Goal: Task Accomplishment & Management: Manage account settings

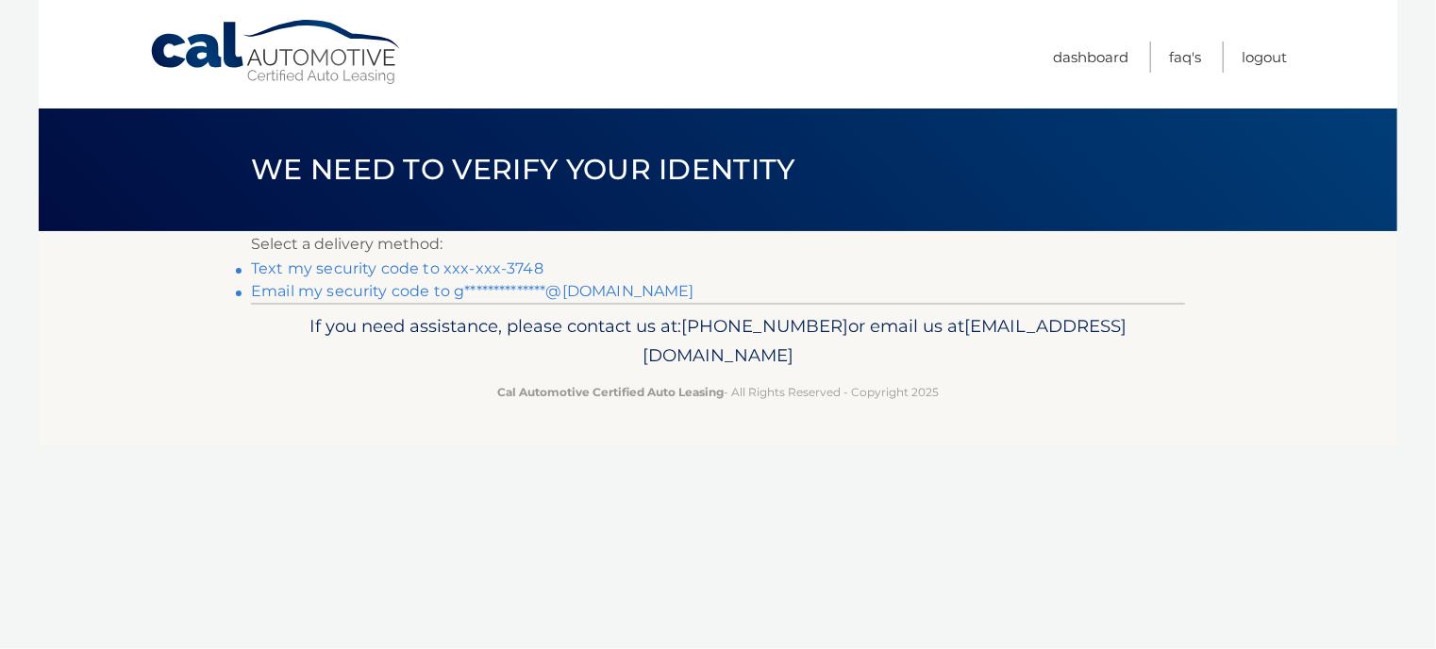
click at [264, 269] on link "Text my security code to xxx-xxx-3748" at bounding box center [397, 269] width 293 height 18
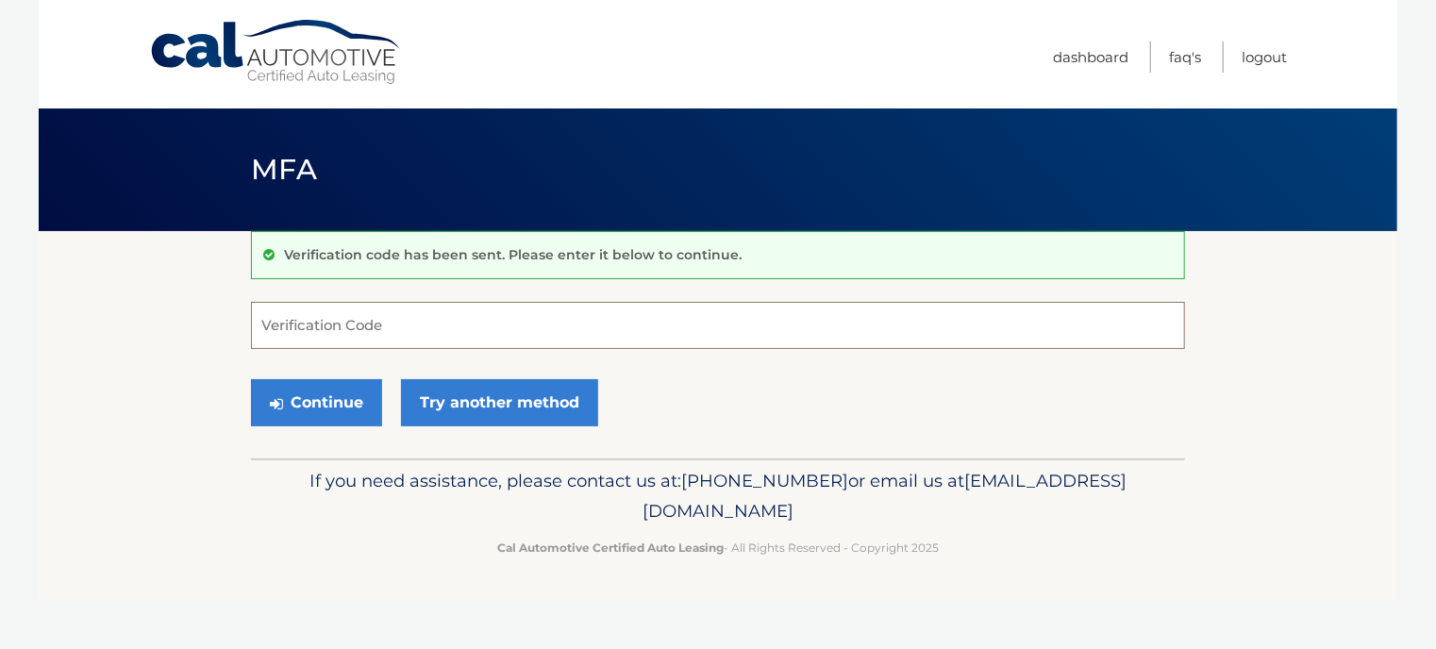
click at [314, 335] on input "Verification Code" at bounding box center [718, 325] width 934 height 47
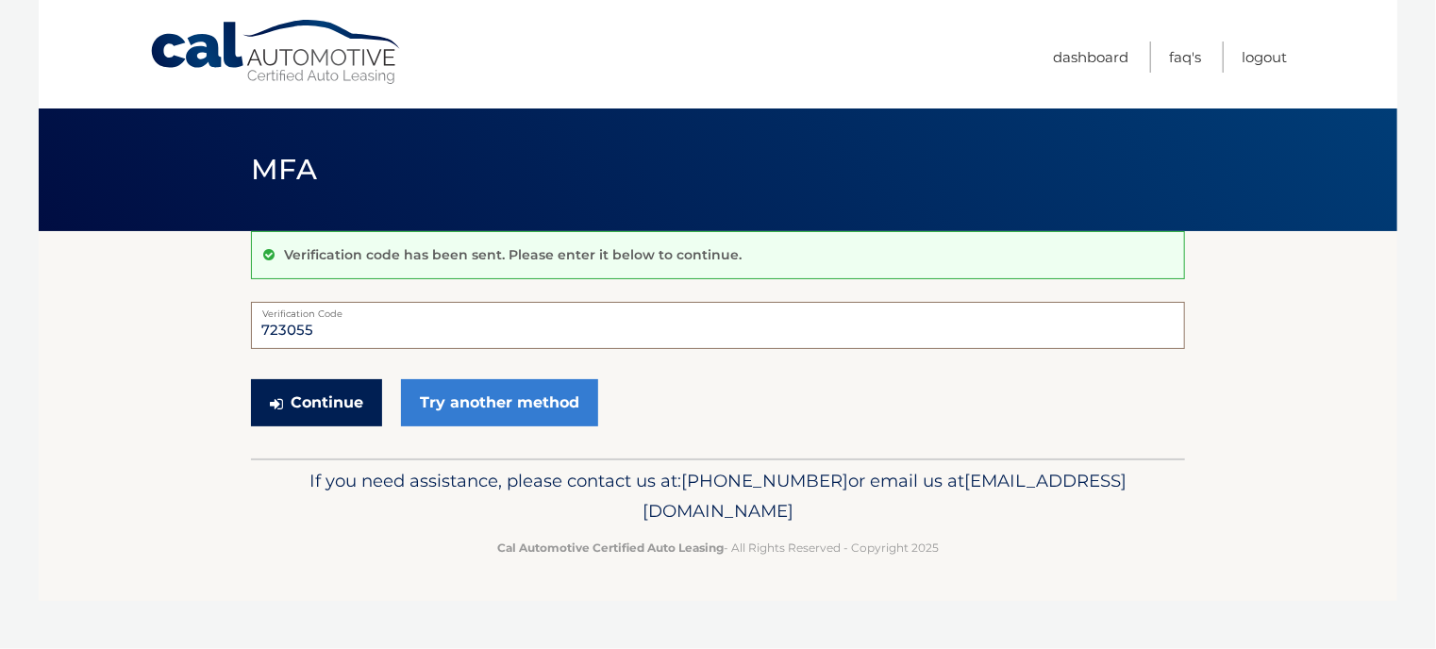
type input "723055"
click at [327, 392] on button "Continue" at bounding box center [316, 402] width 131 height 47
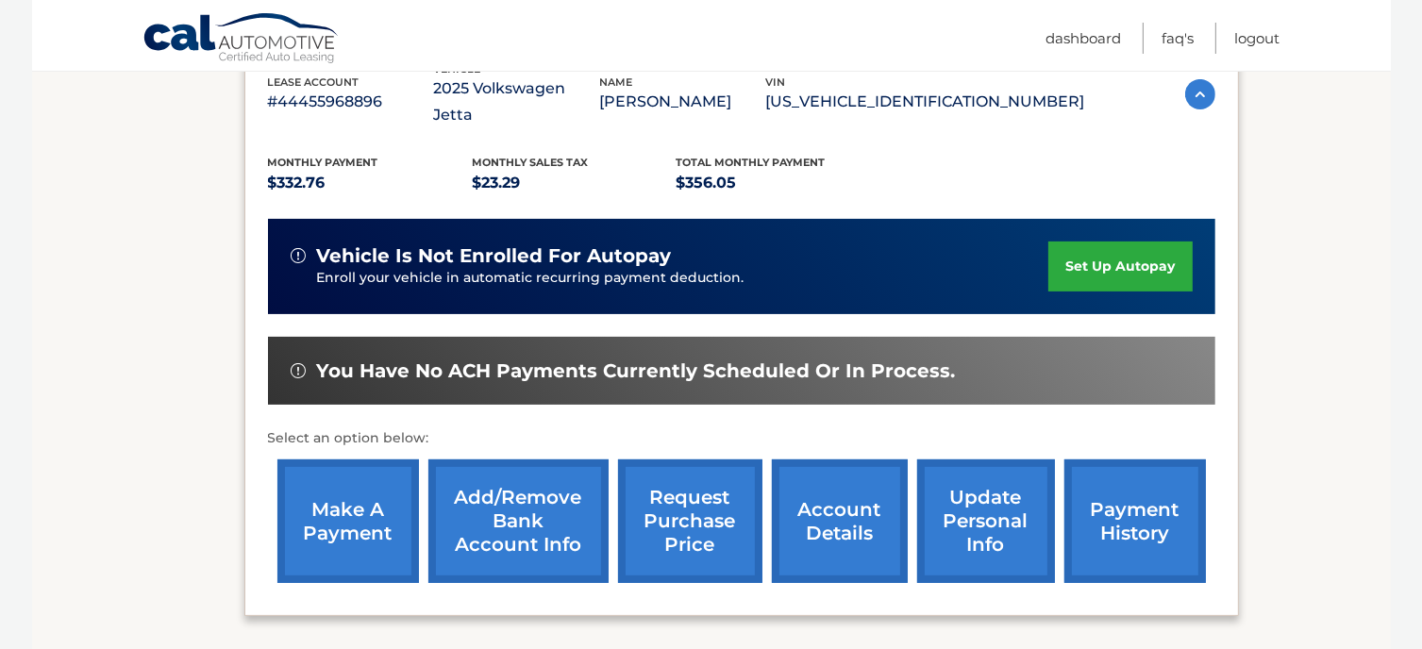
scroll to position [377, 0]
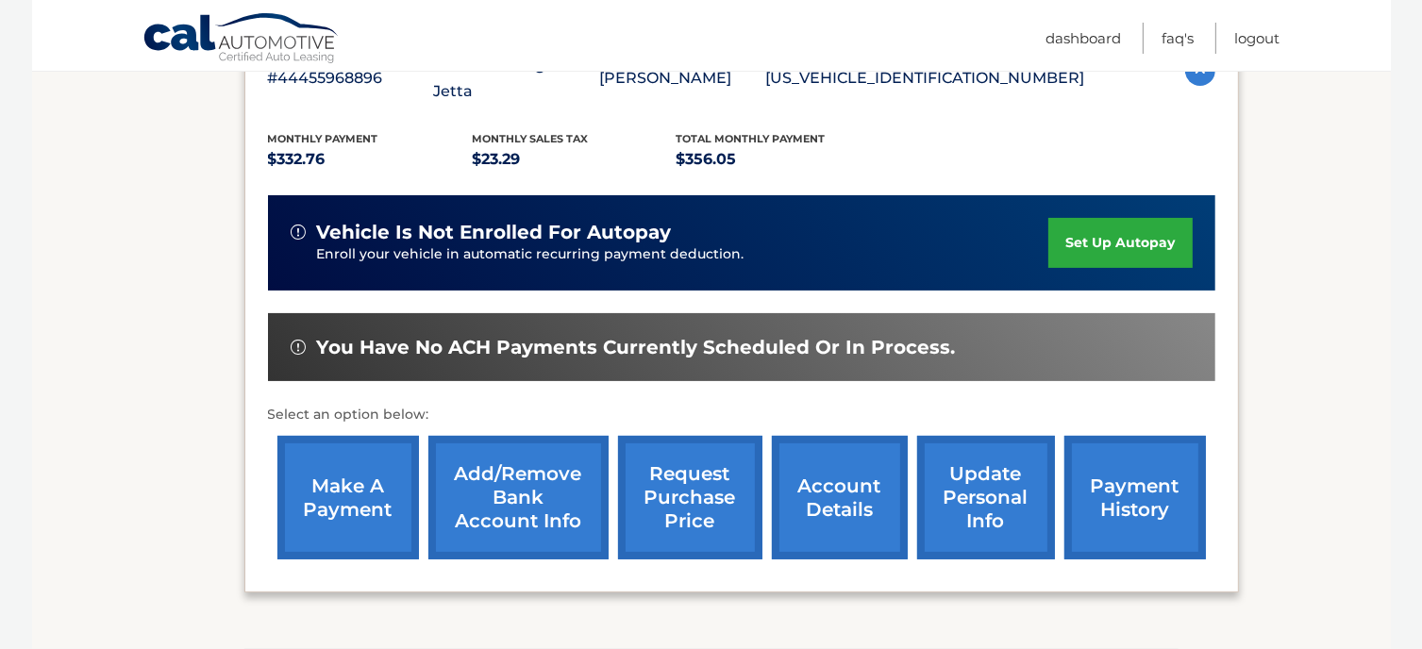
click at [334, 456] on link "make a payment" at bounding box center [348, 498] width 142 height 124
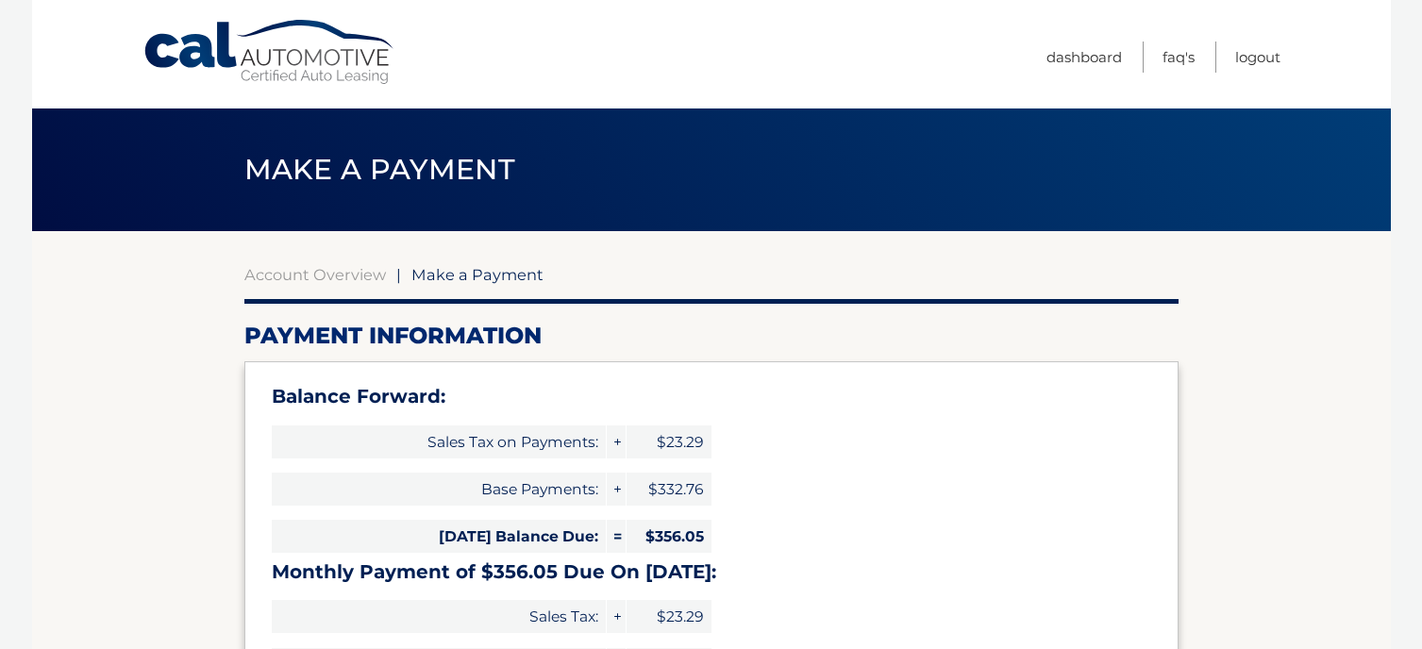
select select "ODQ1NjRhNWMtYWU0Ni00ZTc4LWE5ZDQtODYwNzFhNzVhZDBj"
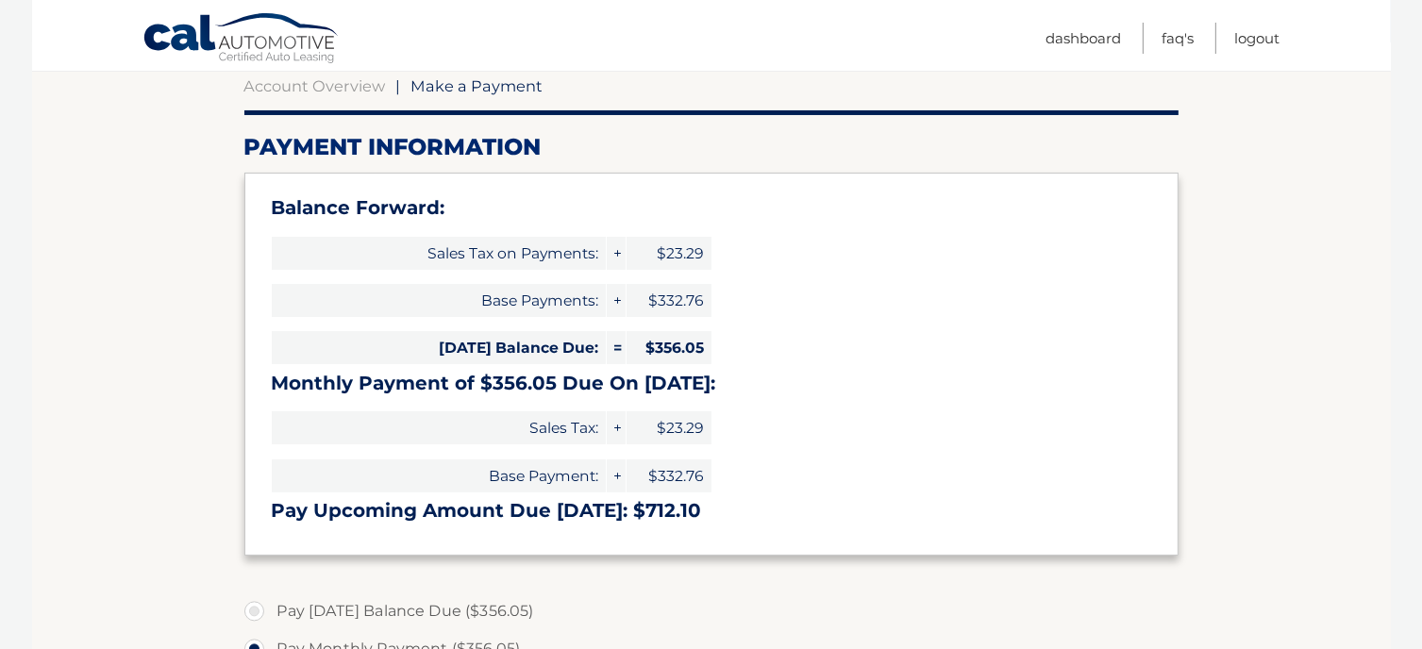
scroll to position [283, 0]
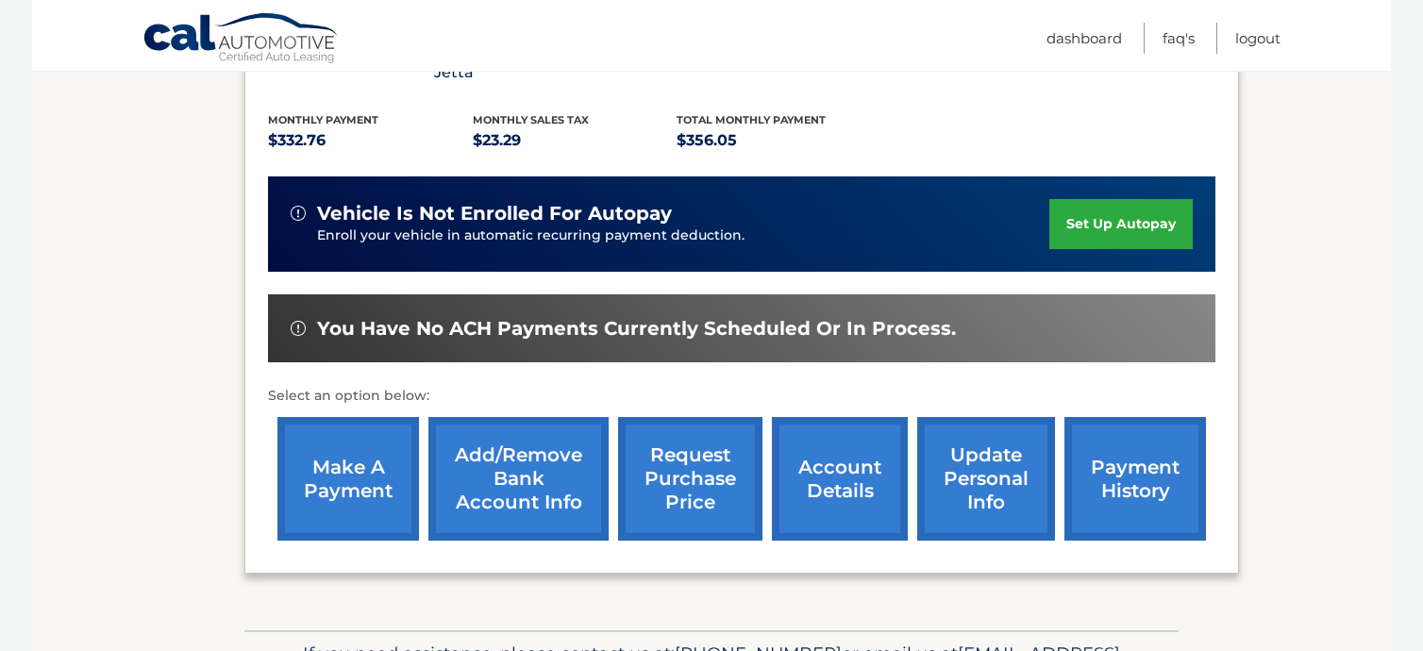
scroll to position [396, 0]
click at [1113, 199] on link "set up autopay" at bounding box center [1120, 224] width 143 height 50
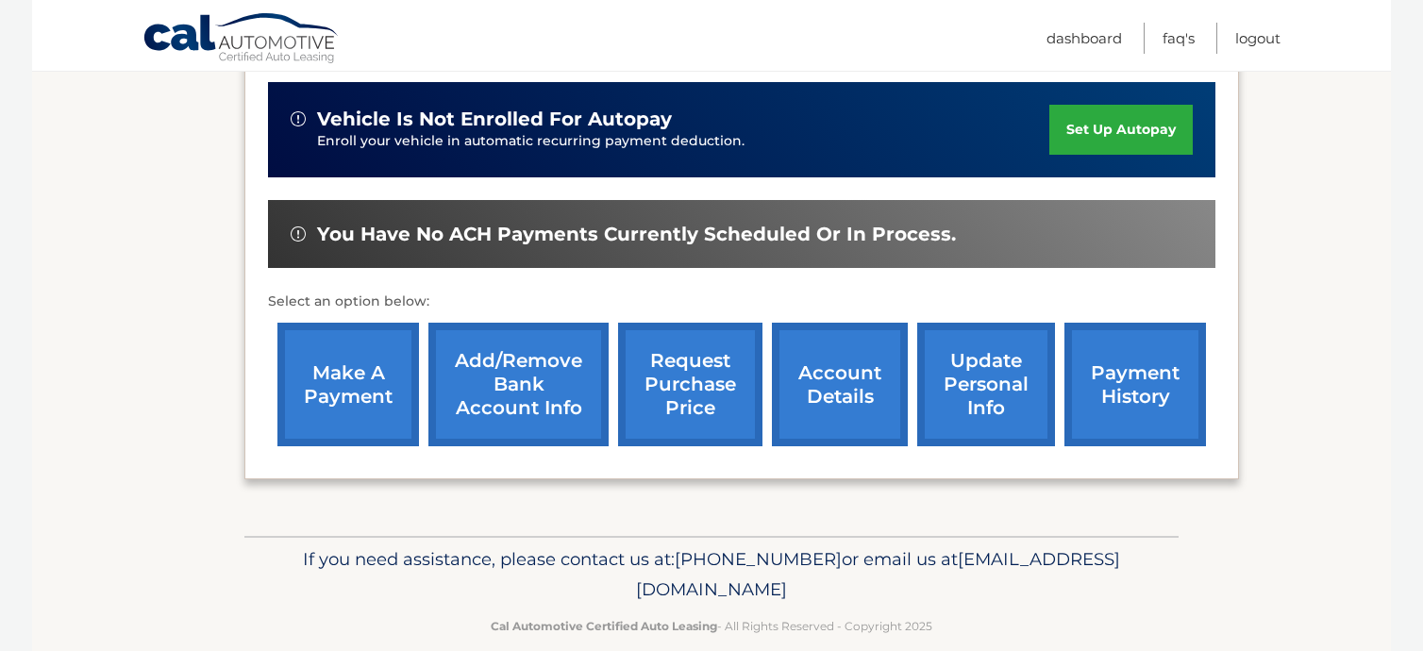
click at [348, 343] on link "make a payment" at bounding box center [348, 385] width 142 height 124
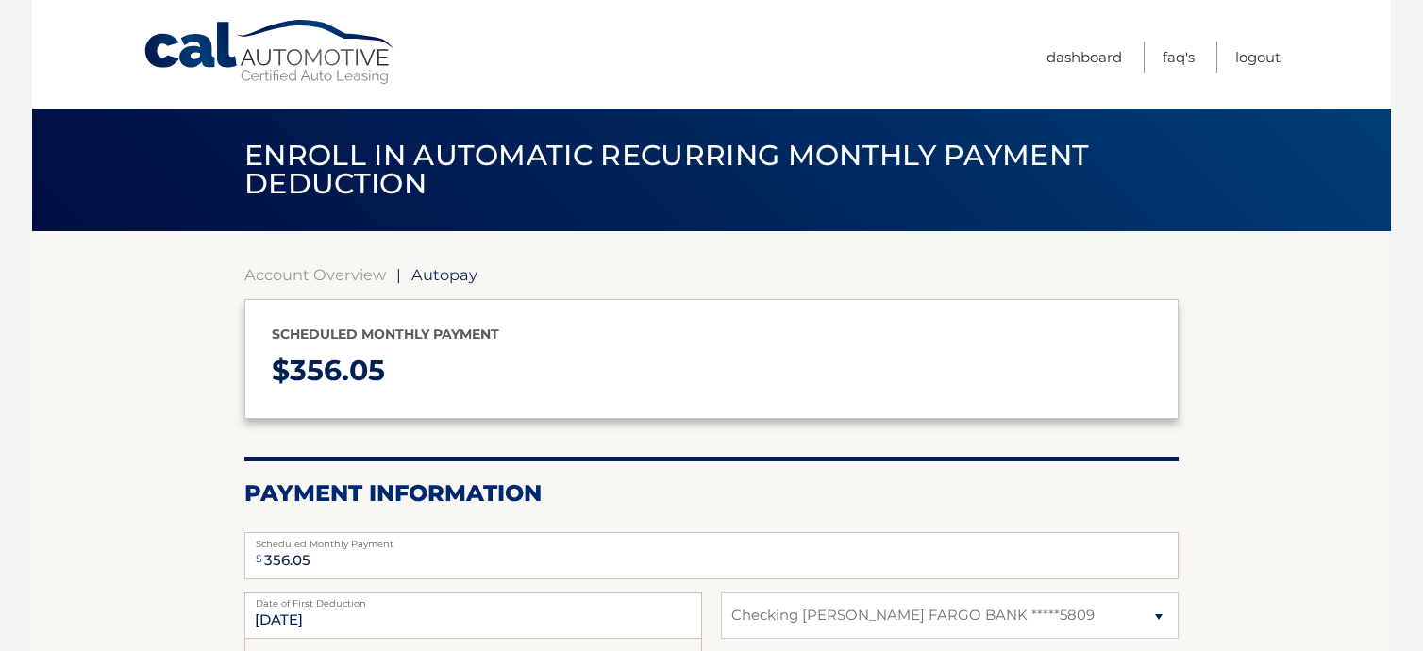
select select "ODQ1NjRhNWMtYWU0Ni00ZTc4LWE5ZDQtODYwNzFhNzVhZDBj"
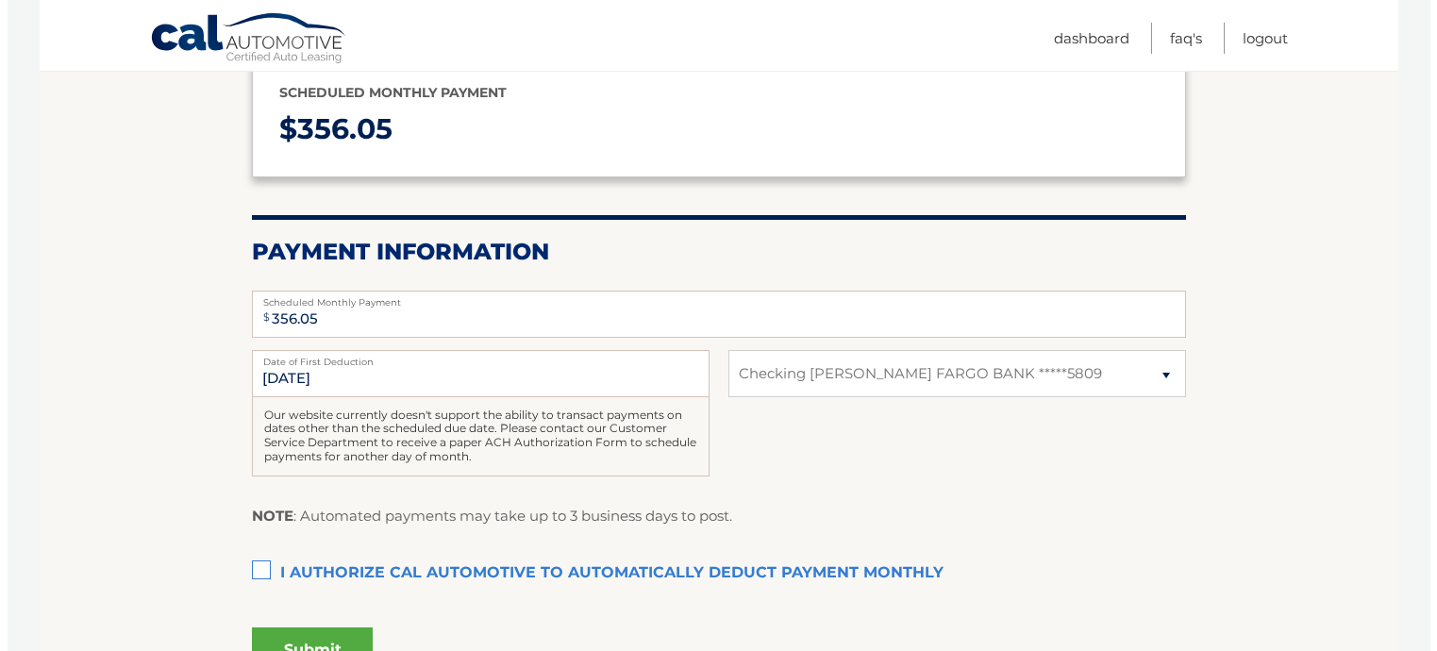
scroll to position [377, 0]
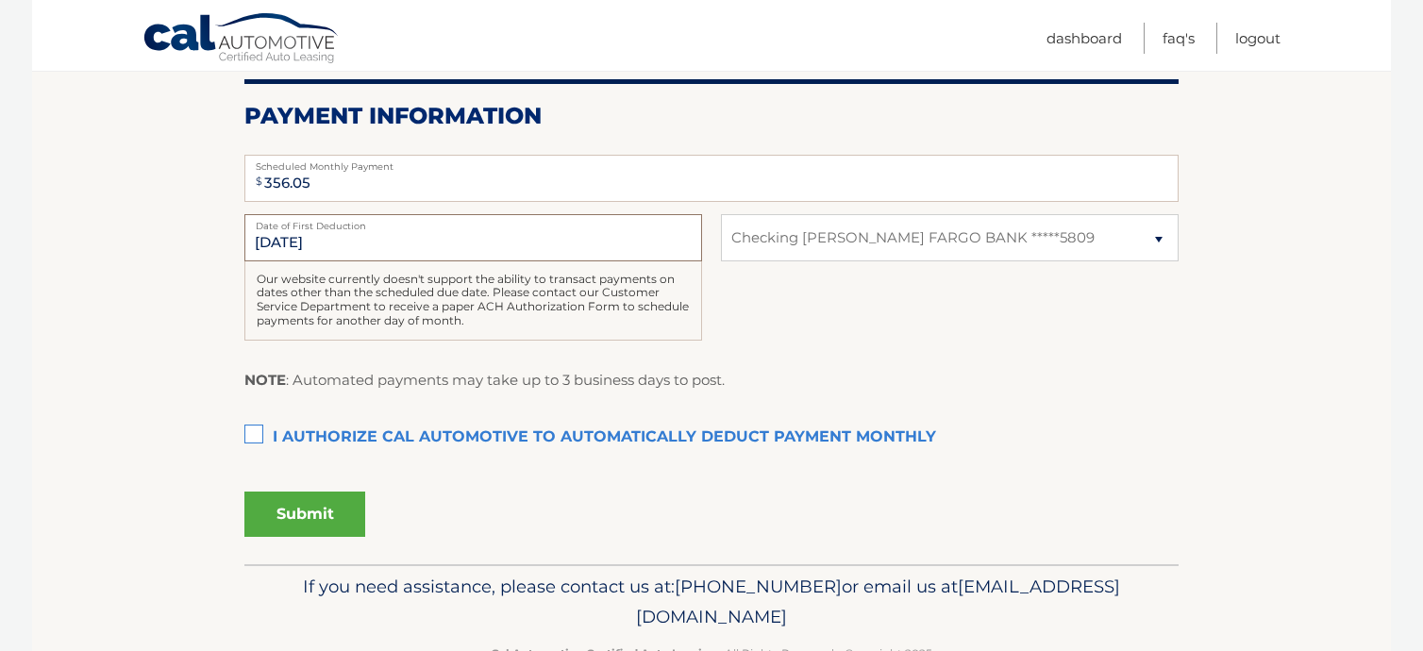
click at [253, 244] on input "[DATE]" at bounding box center [473, 237] width 458 height 47
click at [255, 431] on label "I authorize cal automotive to automatically deduct payment monthly This checkbo…" at bounding box center [711, 438] width 934 height 38
click at [0, 0] on input "I authorize cal automotive to automatically deduct payment monthly This checkbo…" at bounding box center [0, 0] width 0 height 0
click at [300, 509] on button "Submit" at bounding box center [304, 514] width 121 height 45
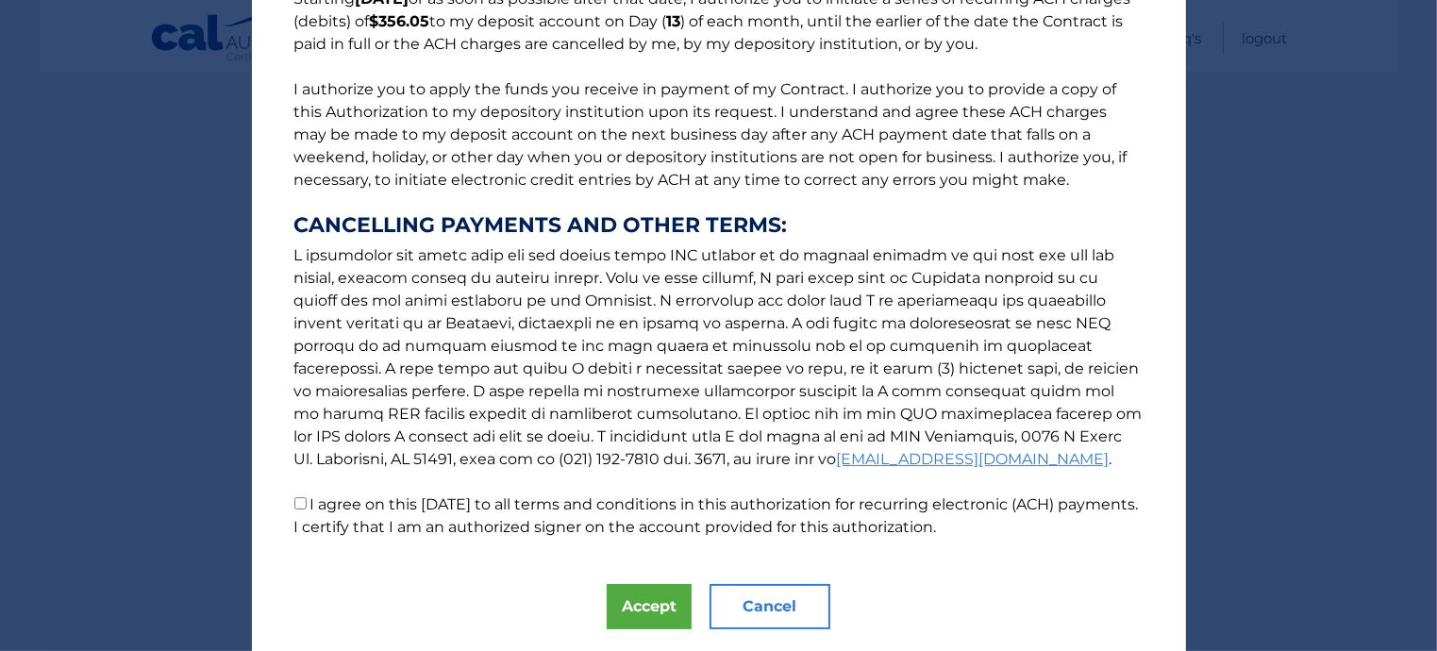
scroll to position [241, 0]
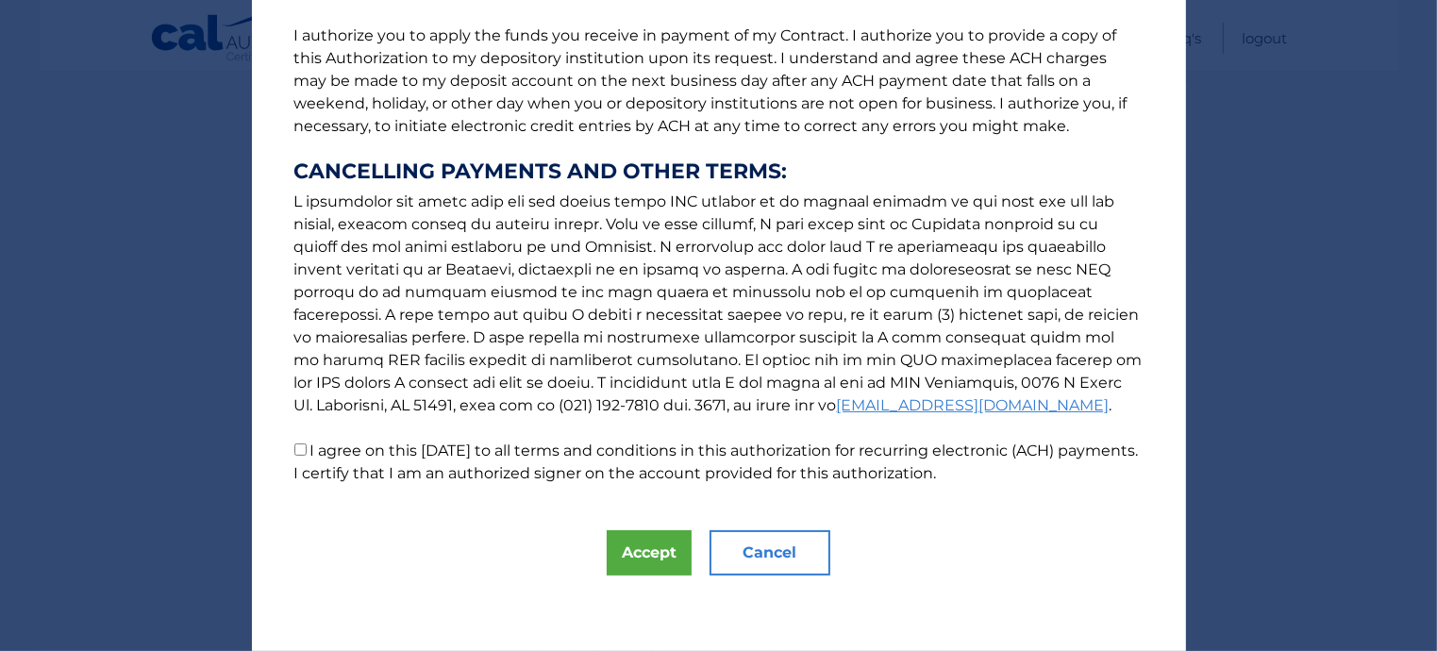
click at [294, 452] on input "I agree on this [DATE] to all terms and conditions in this authorization for re…" at bounding box center [300, 450] width 12 height 12
checkbox input "true"
click at [627, 536] on button "Accept" at bounding box center [649, 552] width 85 height 45
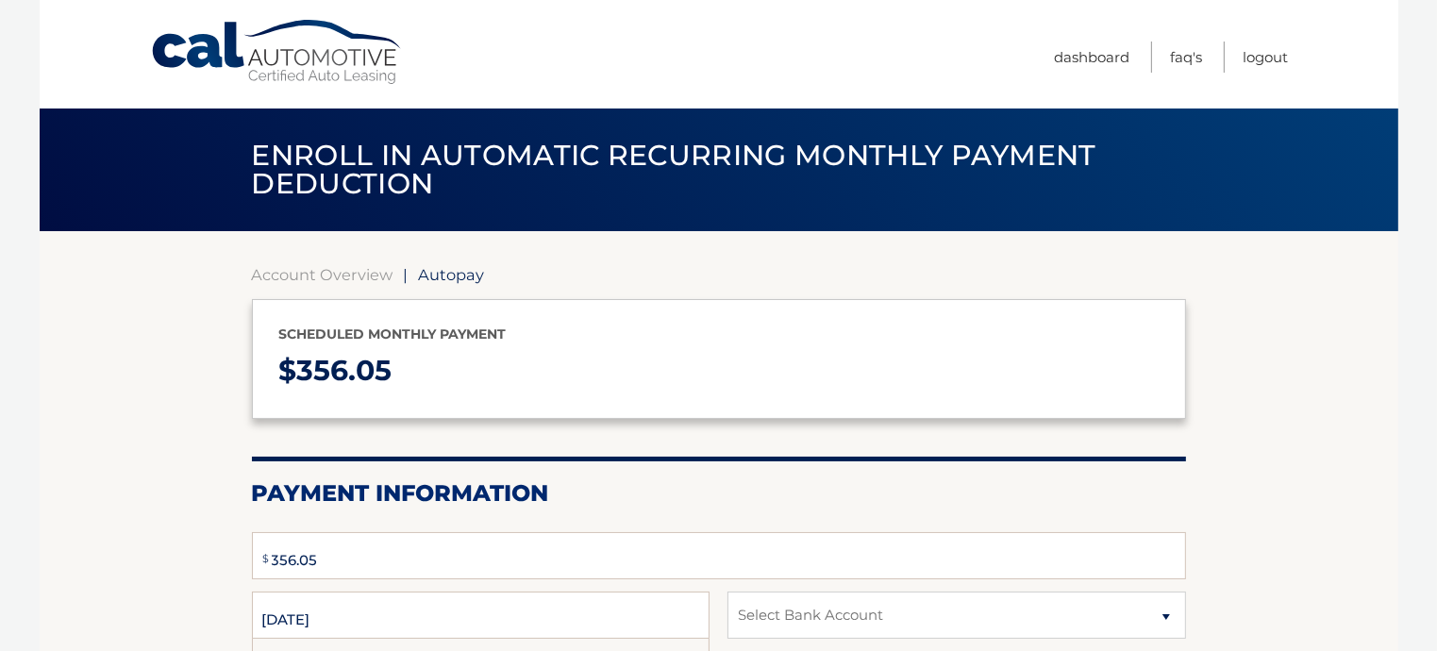
select select "ODQ1NjRhNWMtYWU0Ni00ZTc4LWE5ZDQtODYwNzFhNzVhZDBj"
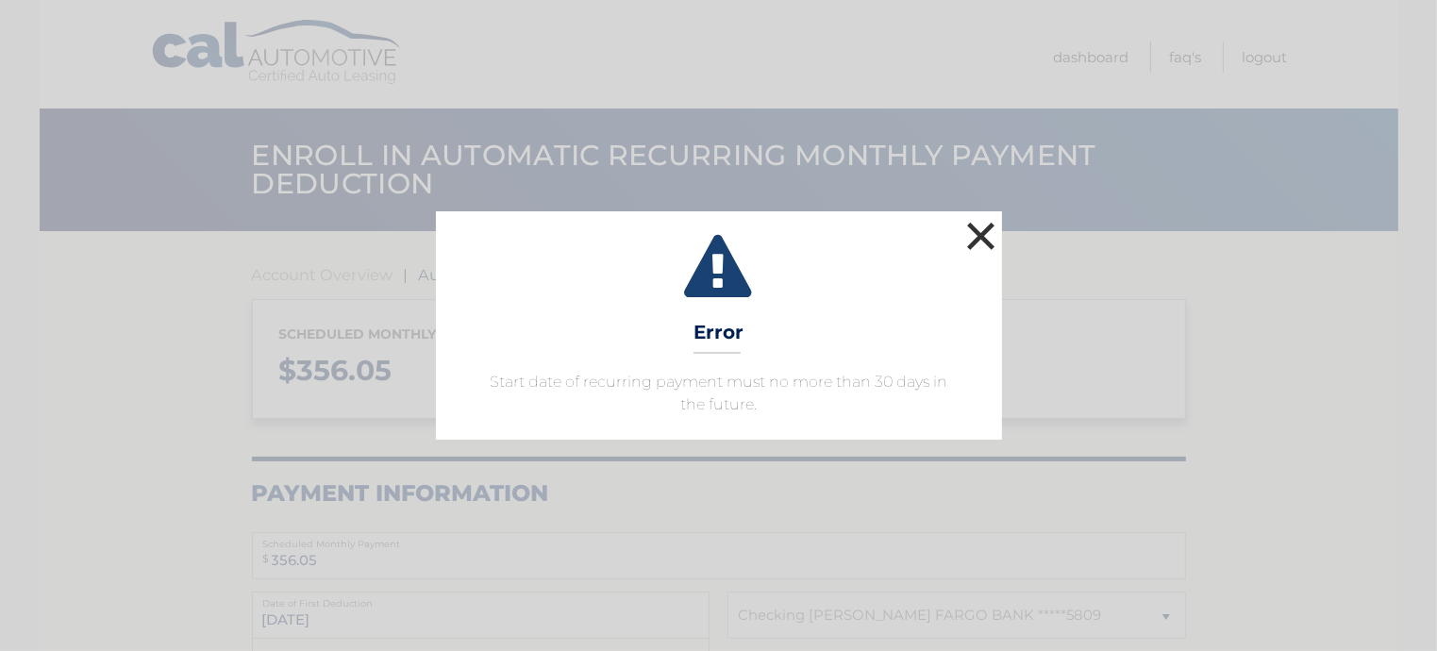
click at [980, 229] on button "×" at bounding box center [982, 236] width 38 height 38
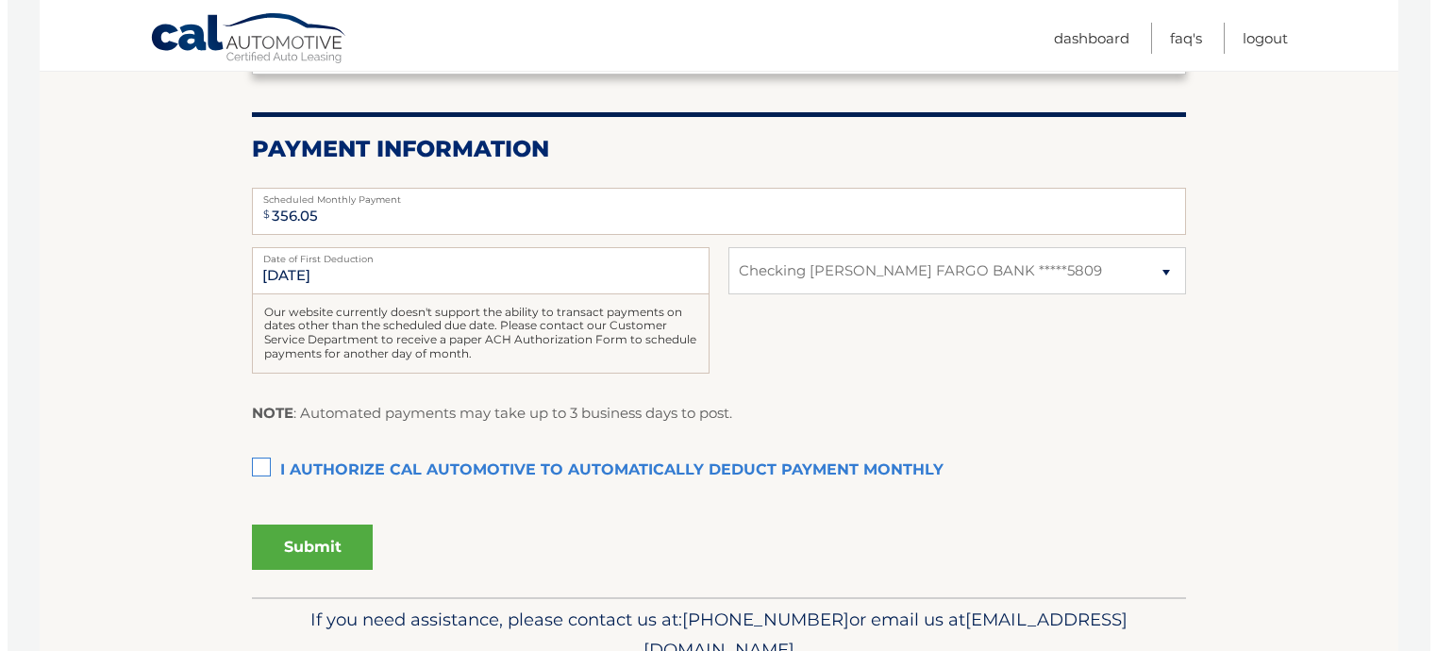
scroll to position [377, 0]
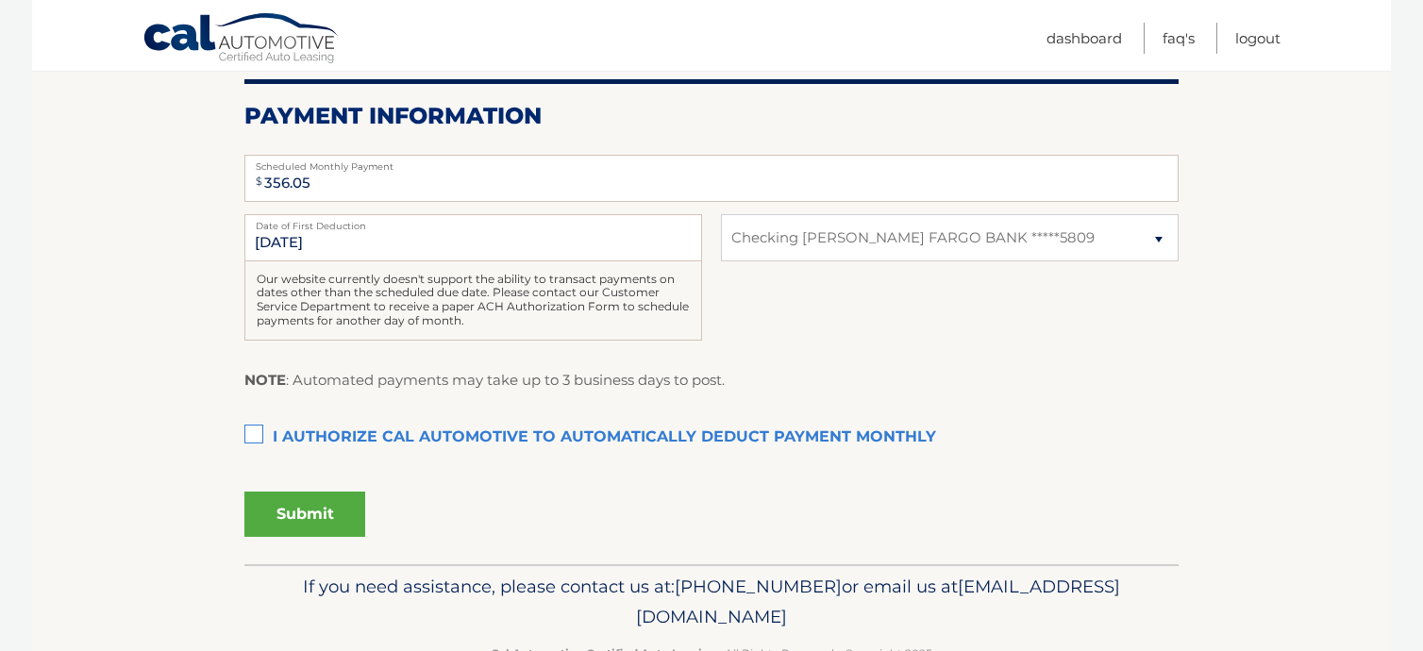
click at [254, 431] on label "I authorize cal automotive to automatically deduct payment monthly This checkbo…" at bounding box center [711, 438] width 934 height 38
click at [0, 0] on input "I authorize cal automotive to automatically deduct payment monthly This checkbo…" at bounding box center [0, 0] width 0 height 0
click at [320, 509] on button "Submit" at bounding box center [304, 514] width 121 height 45
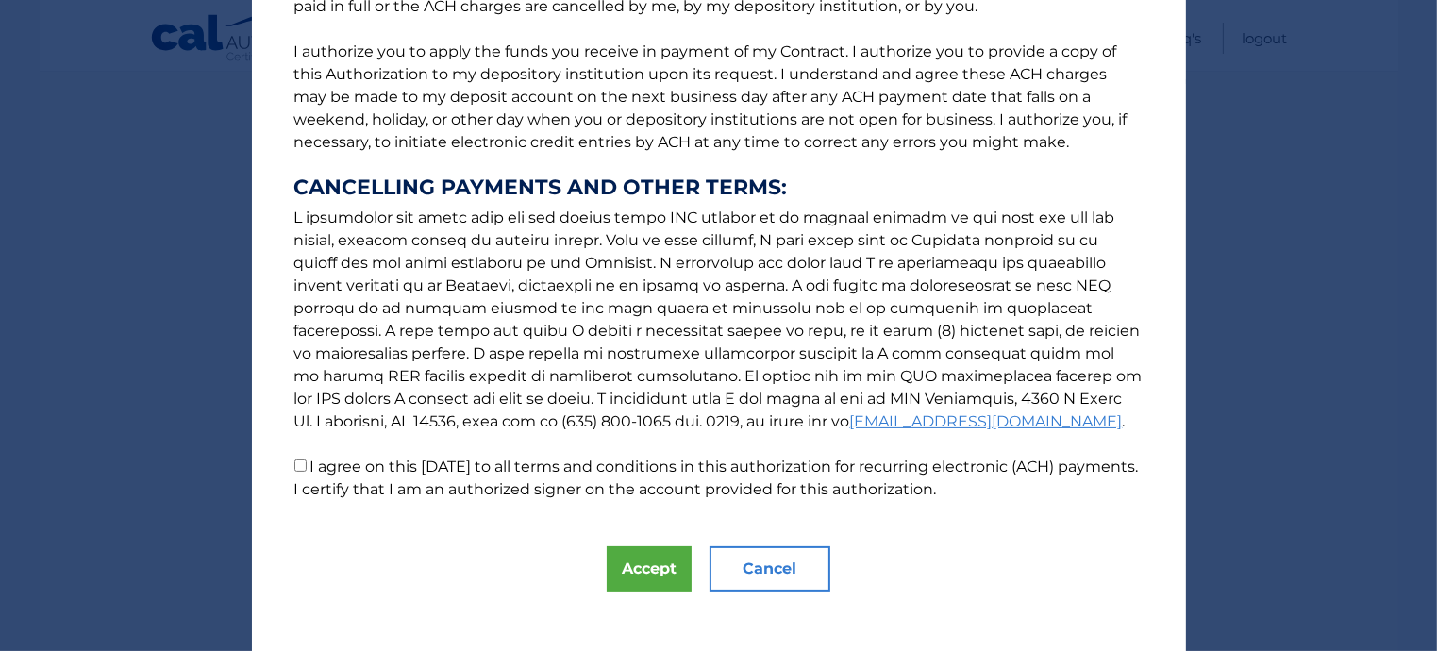
scroll to position [241, 0]
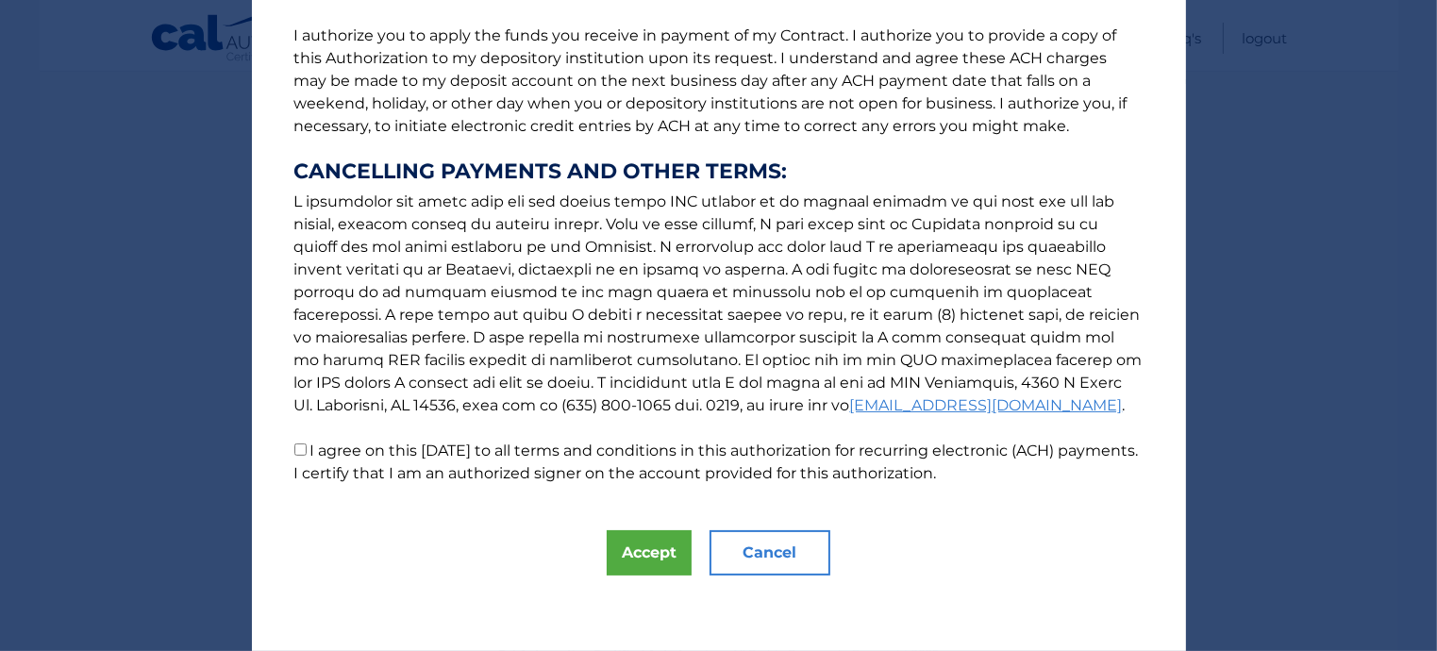
click at [294, 450] on input "I agree on this [DATE] to all terms and conditions in this authorization for re…" at bounding box center [300, 450] width 12 height 12
checkbox input "true"
click at [642, 548] on button "Accept" at bounding box center [649, 552] width 85 height 45
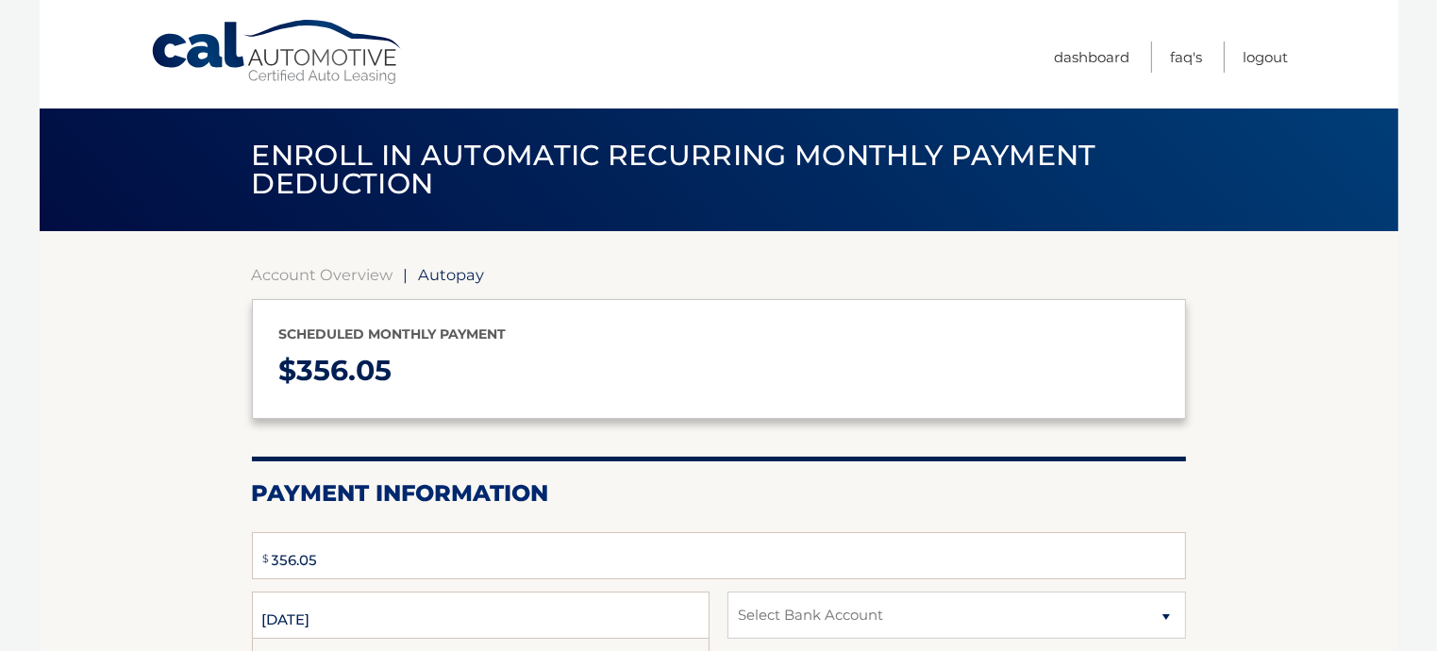
select select "ODQ1NjRhNWMtYWU0Ni00ZTc4LWE5ZDQtODYwNzFhNzVhZDBj"
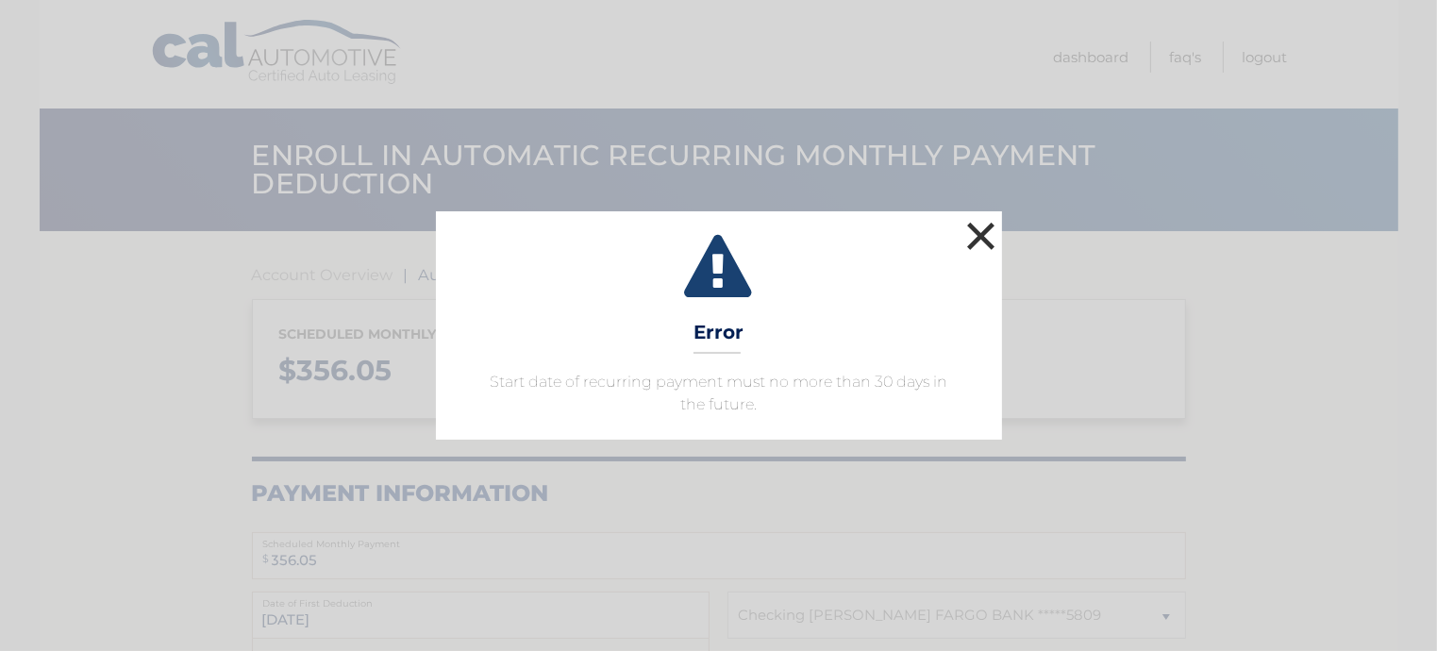
click at [978, 235] on button "×" at bounding box center [982, 236] width 38 height 38
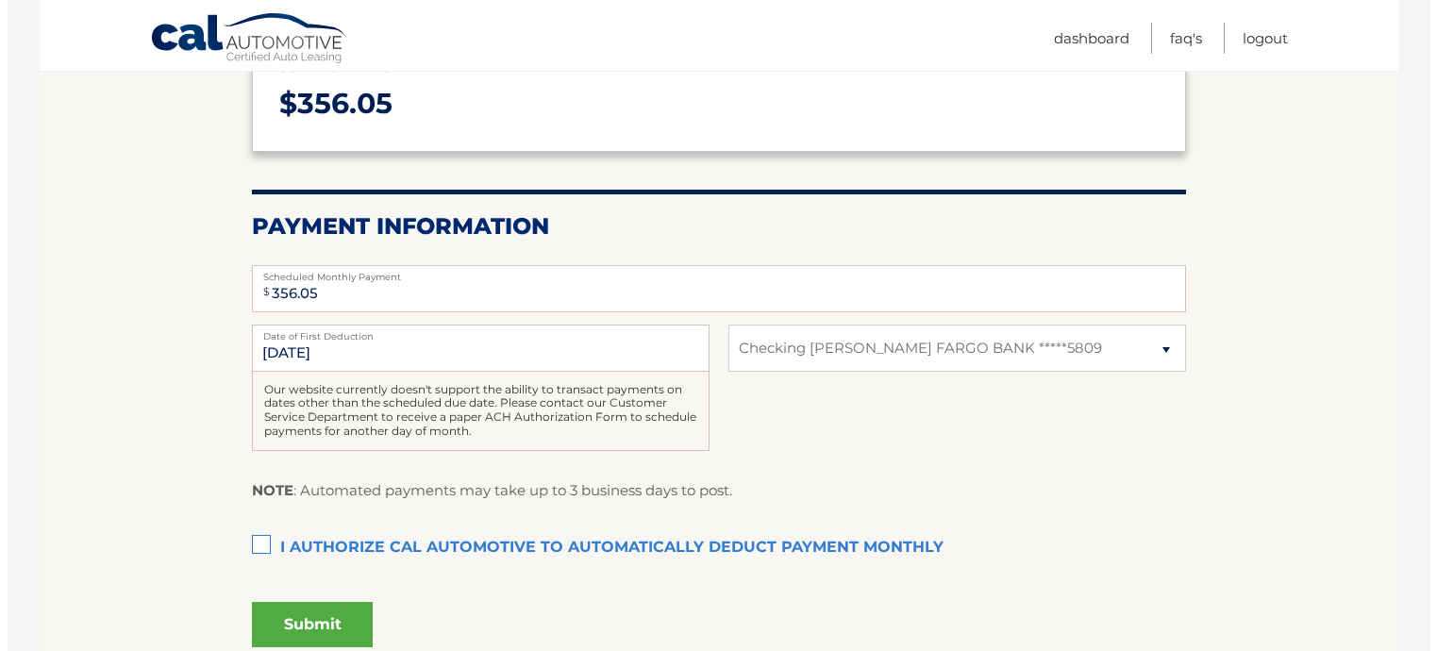
scroll to position [283, 0]
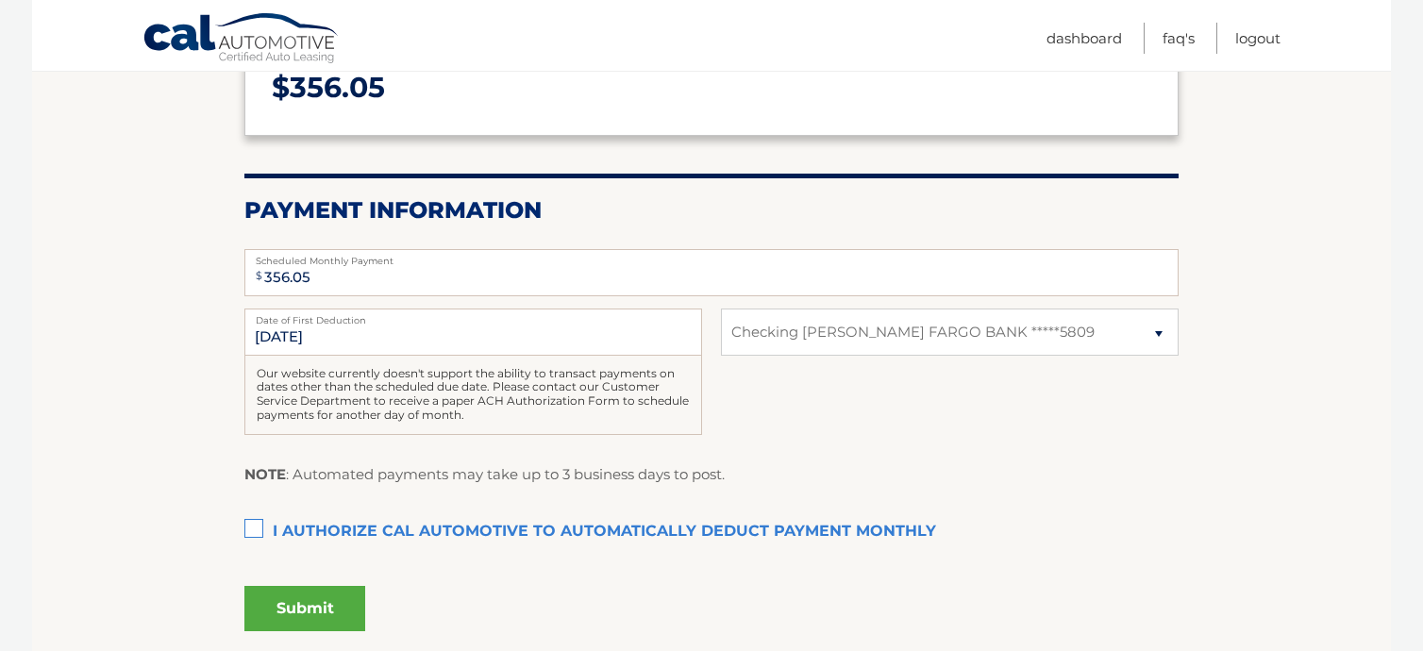
click at [253, 520] on label "I authorize cal automotive to automatically deduct payment monthly This checkbo…" at bounding box center [711, 532] width 934 height 38
click at [0, 0] on input "I authorize cal automotive to automatically deduct payment monthly This checkbo…" at bounding box center [0, 0] width 0 height 0
click at [296, 597] on button "Submit" at bounding box center [304, 608] width 121 height 45
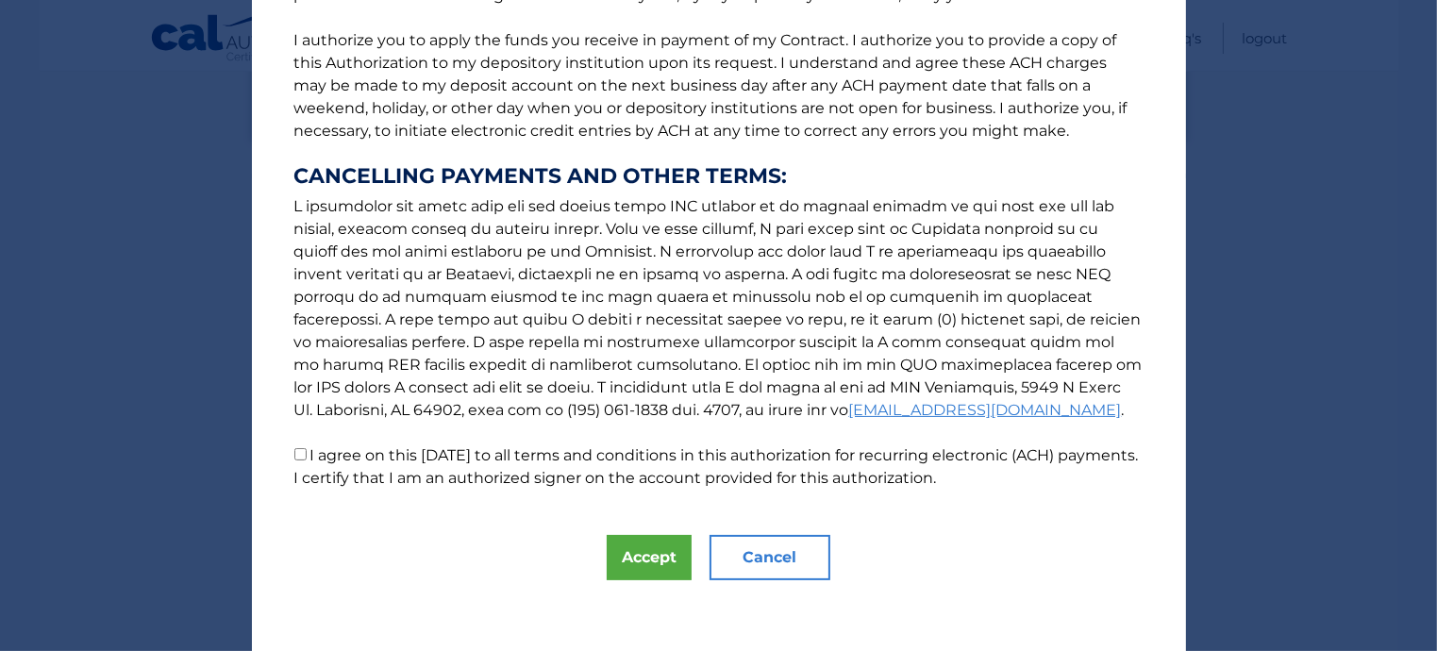
scroll to position [241, 0]
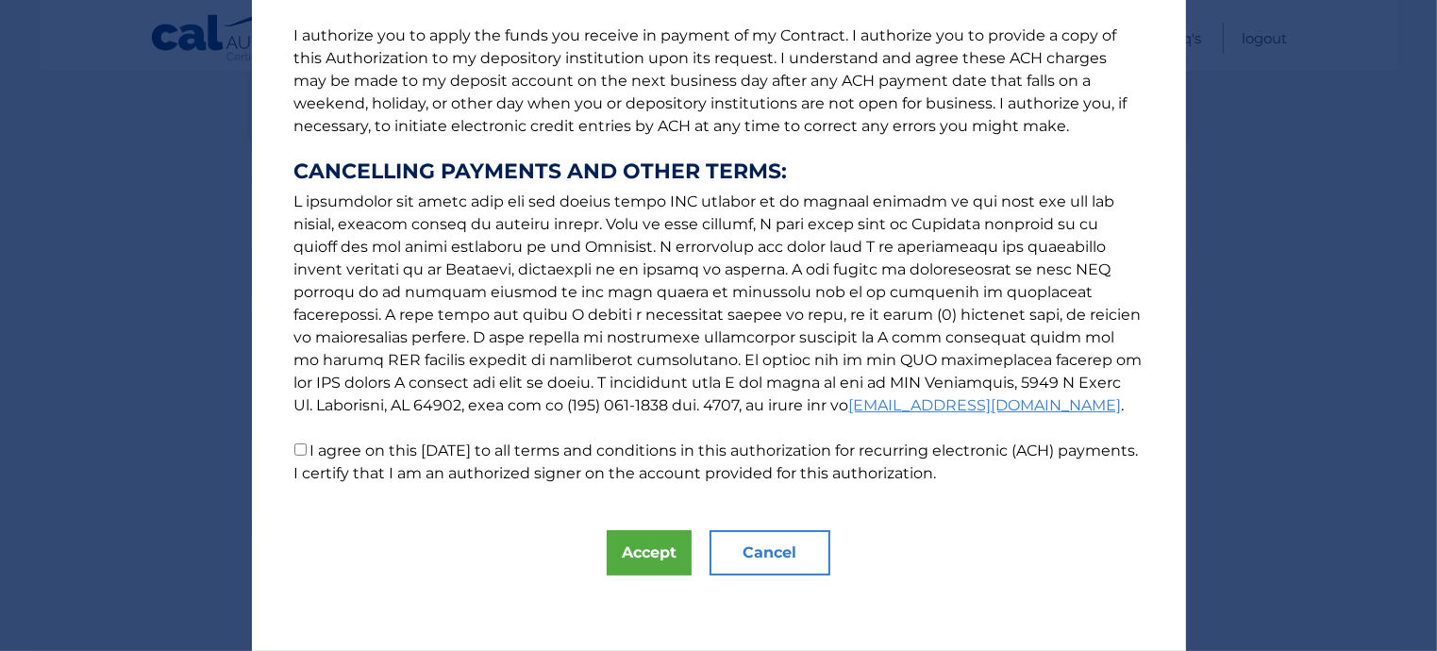
click at [287, 447] on p "The words "I" "me" and "my" mean any identified Customer who signs this Authori…" at bounding box center [719, 141] width 887 height 687
click at [294, 448] on input "I agree on this 10/12/2025 to all terms and conditions in this authorization fo…" at bounding box center [300, 450] width 12 height 12
checkbox input "true"
click at [643, 546] on button "Accept" at bounding box center [649, 552] width 85 height 45
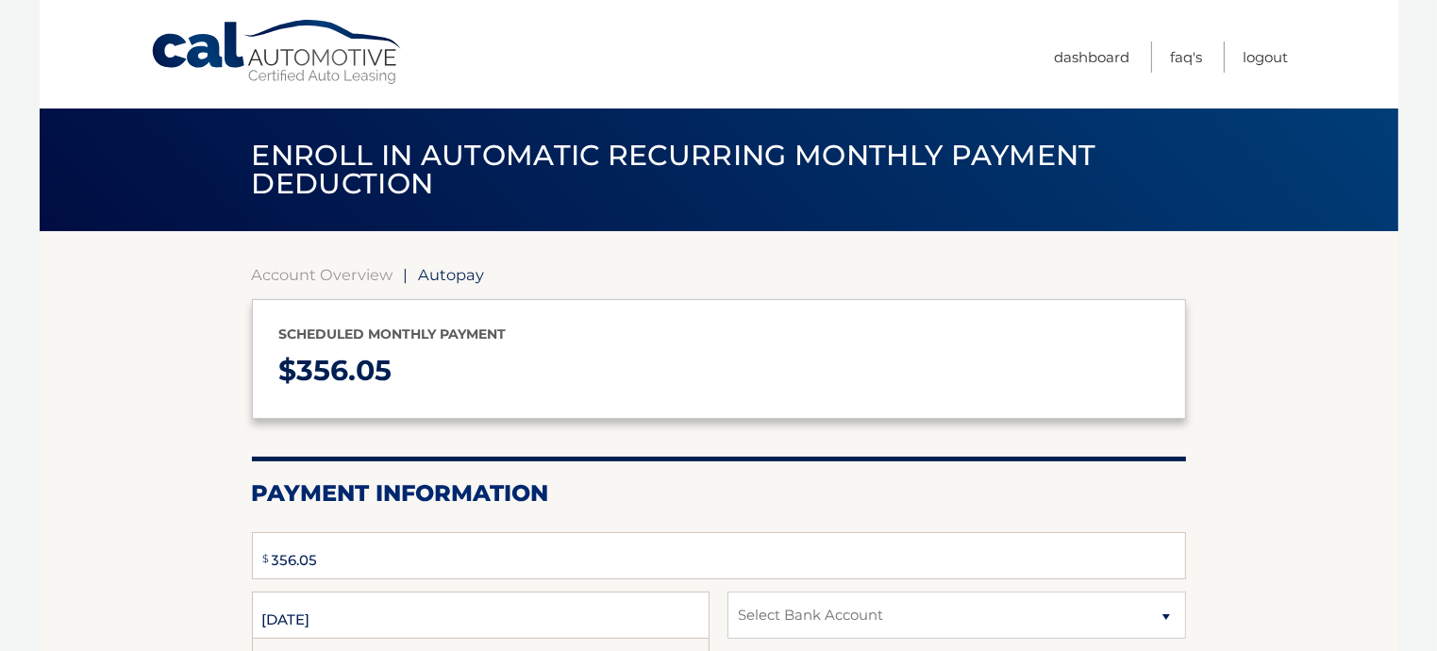
select select "ODQ1NjRhNWMtYWU0Ni00ZTc4LWE5ZDQtODYwNzFhNzVhZDBj"
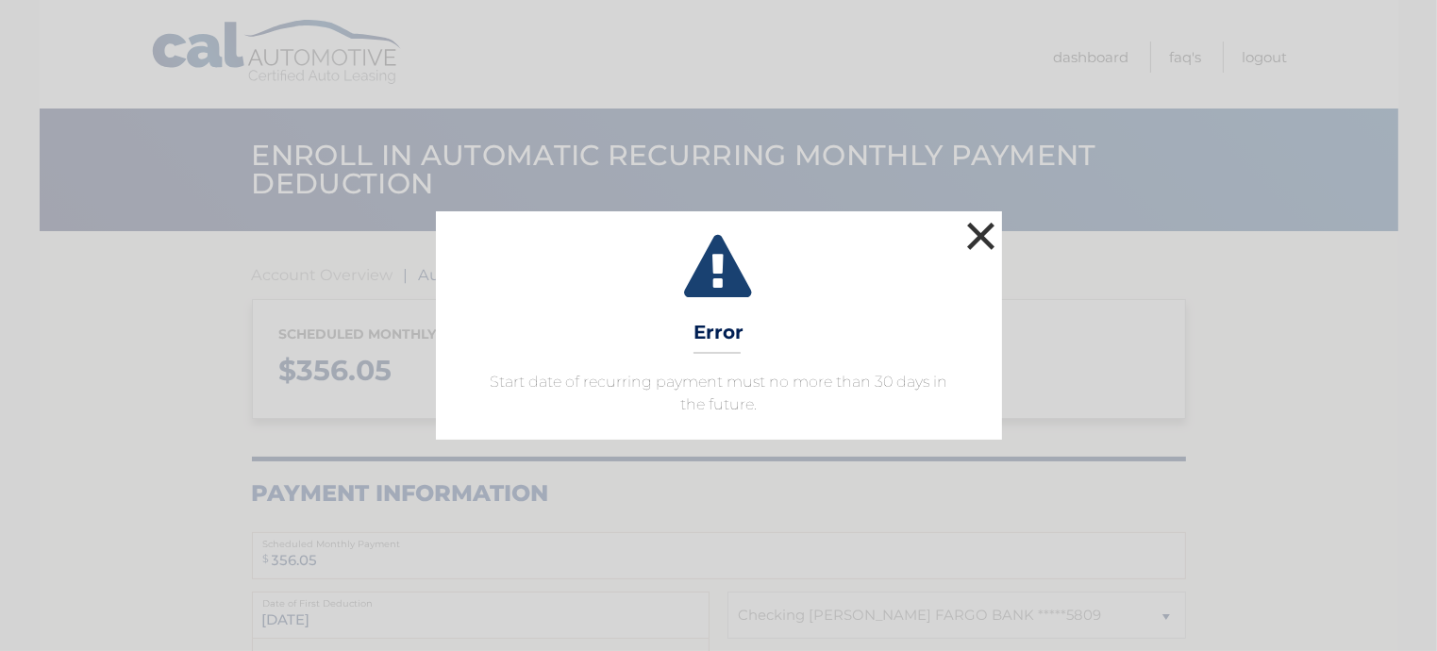
click at [984, 221] on button "×" at bounding box center [982, 236] width 38 height 38
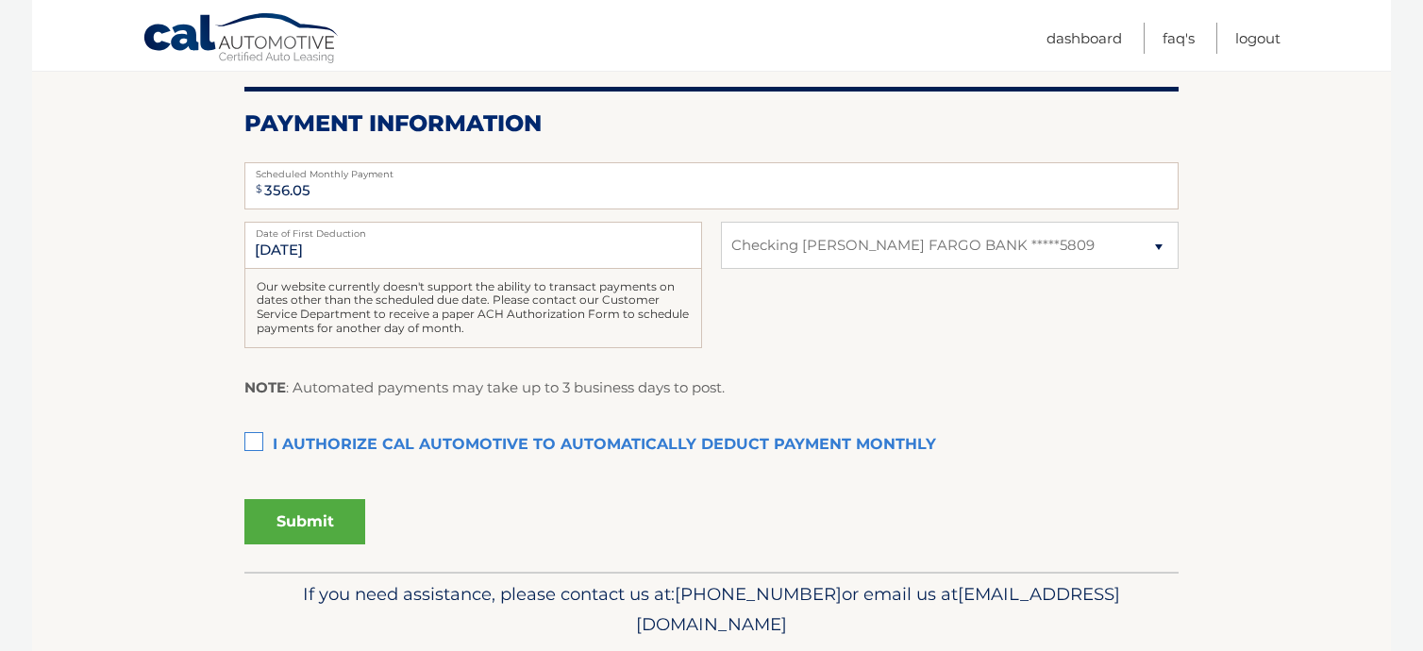
scroll to position [377, 0]
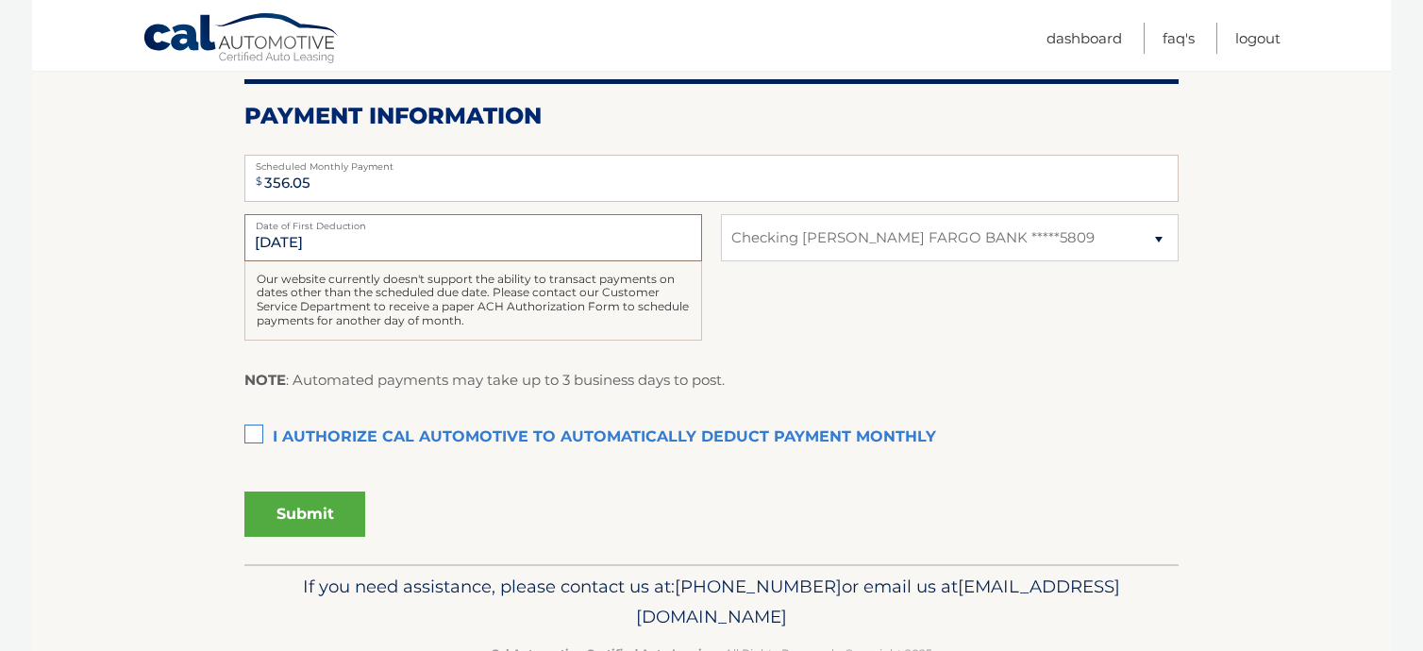
click at [286, 243] on input "[DATE]" at bounding box center [473, 237] width 458 height 47
click at [329, 243] on input "[DATE]" at bounding box center [473, 237] width 458 height 47
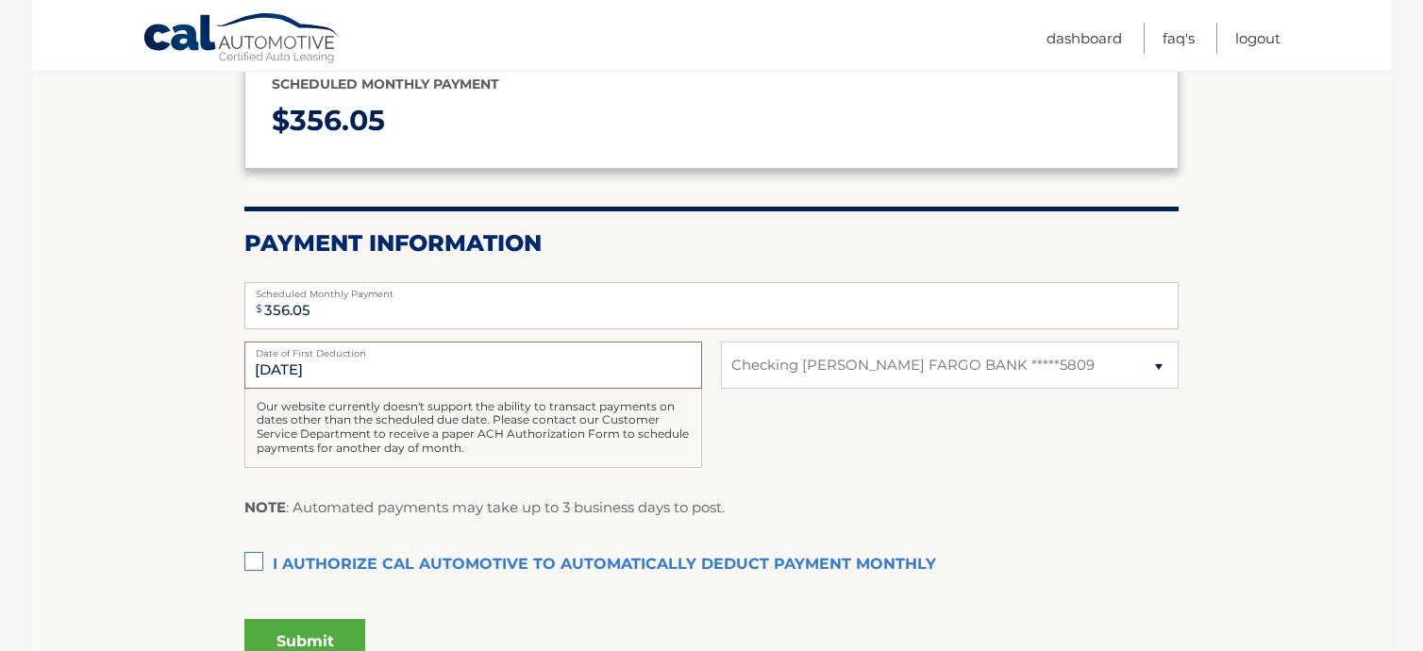
scroll to position [0, 0]
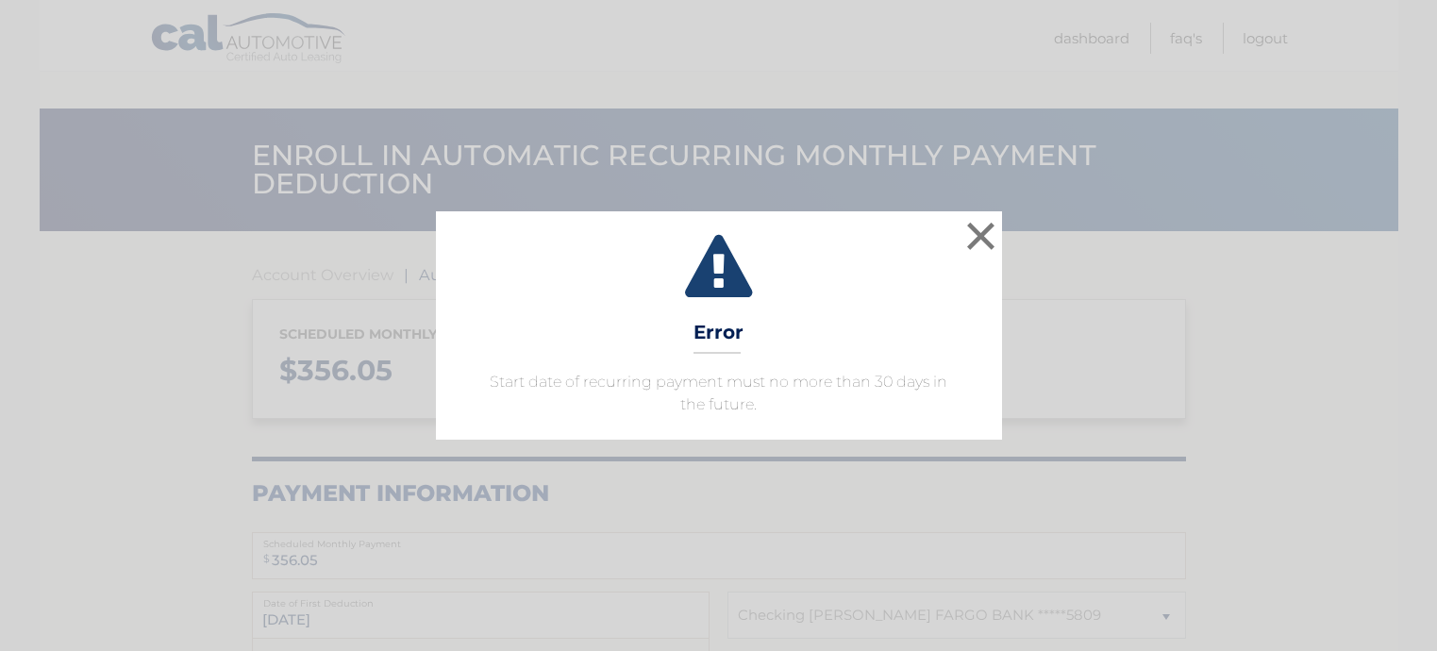
select select "ODQ1NjRhNWMtYWU0Ni00ZTc4LWE5ZDQtODYwNzFhNzVhZDBj"
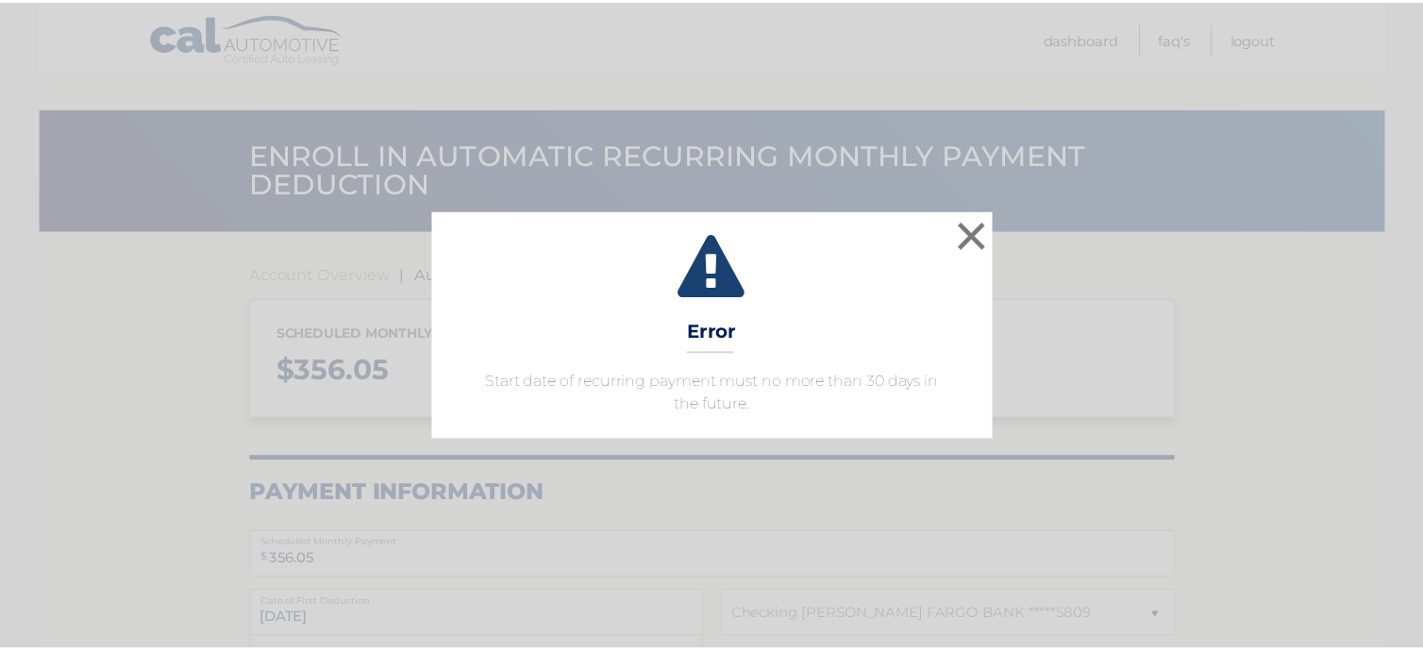
scroll to position [283, 0]
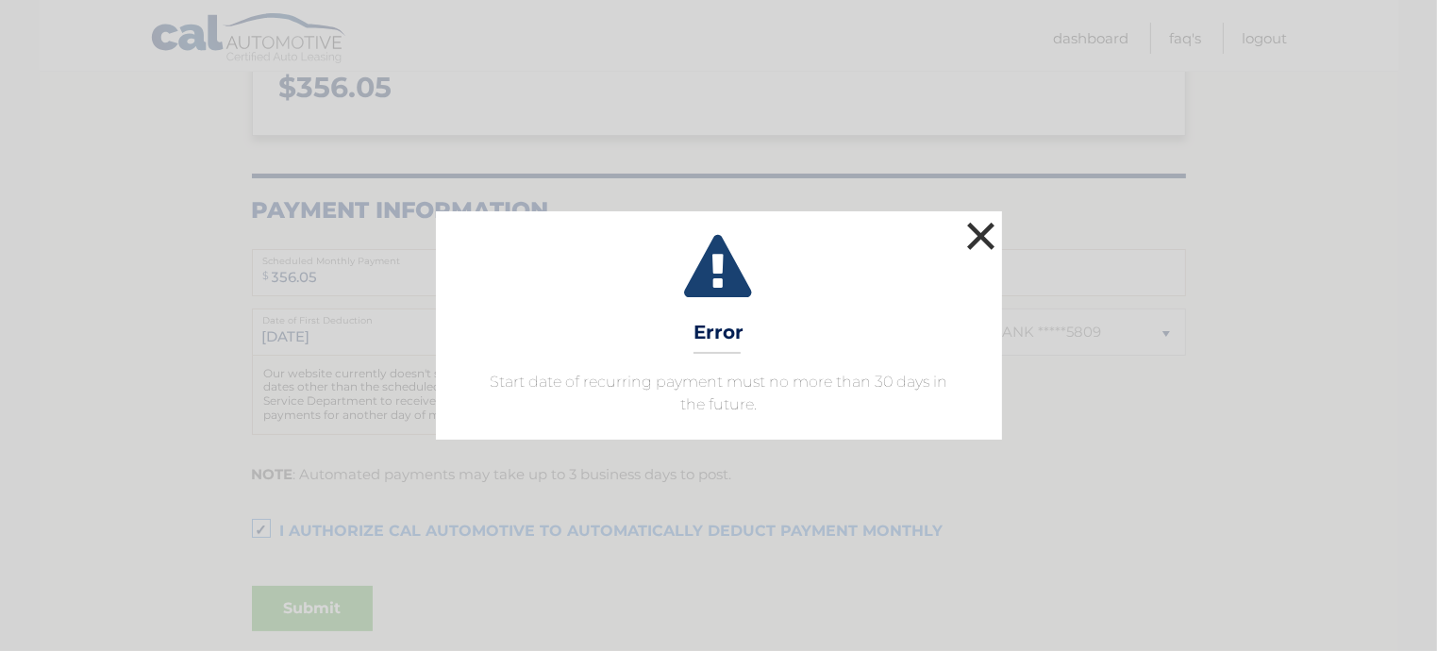
click at [982, 226] on button "×" at bounding box center [982, 236] width 38 height 38
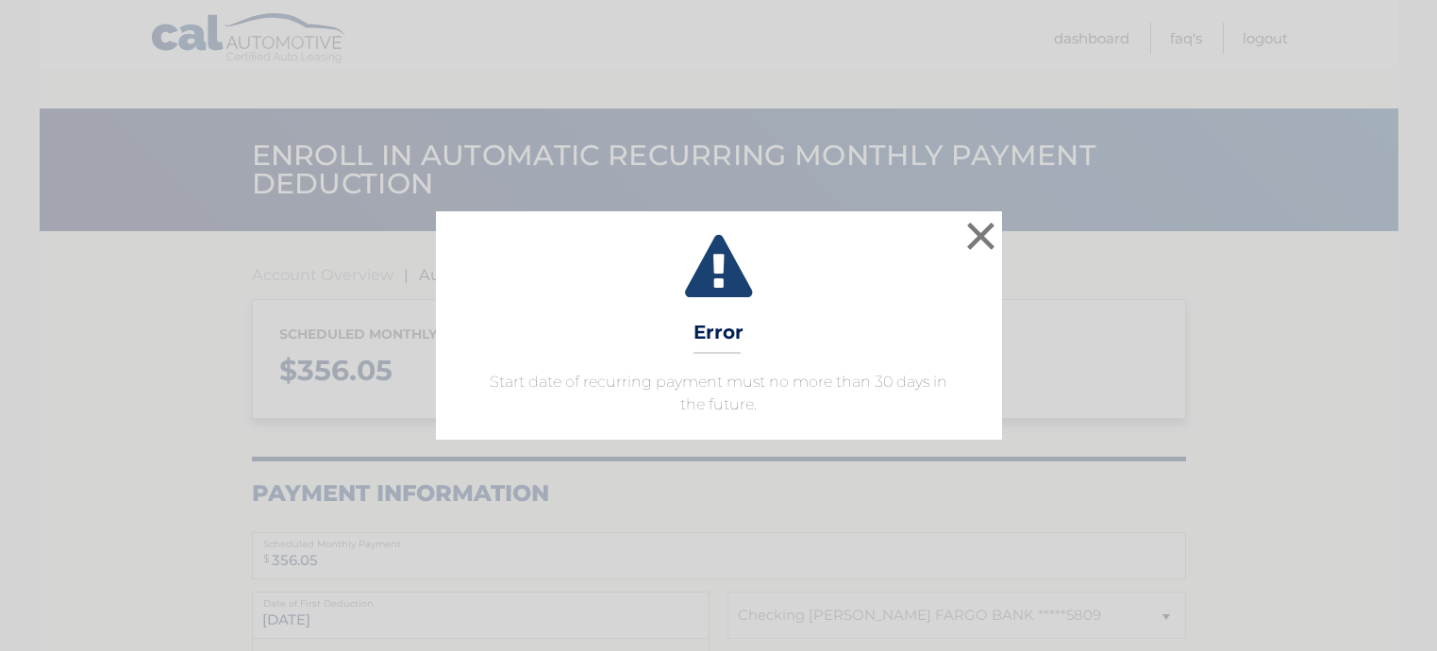
select select "ODQ1NjRhNWMtYWU0Ni00ZTc4LWE5ZDQtODYwNzFhNzVhZDBj"
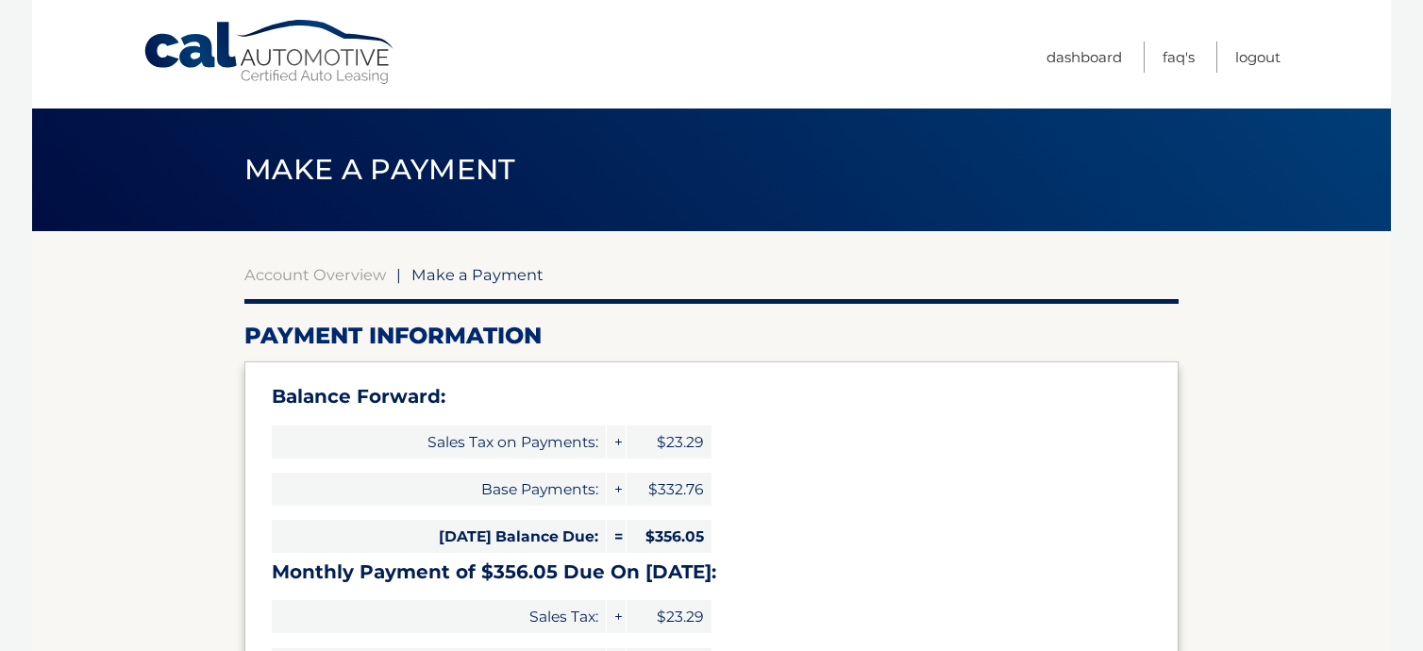
select select "ODQ1NjRhNWMtYWU0Ni00ZTc4LWE5ZDQtODYwNzFhNzVhZDBj"
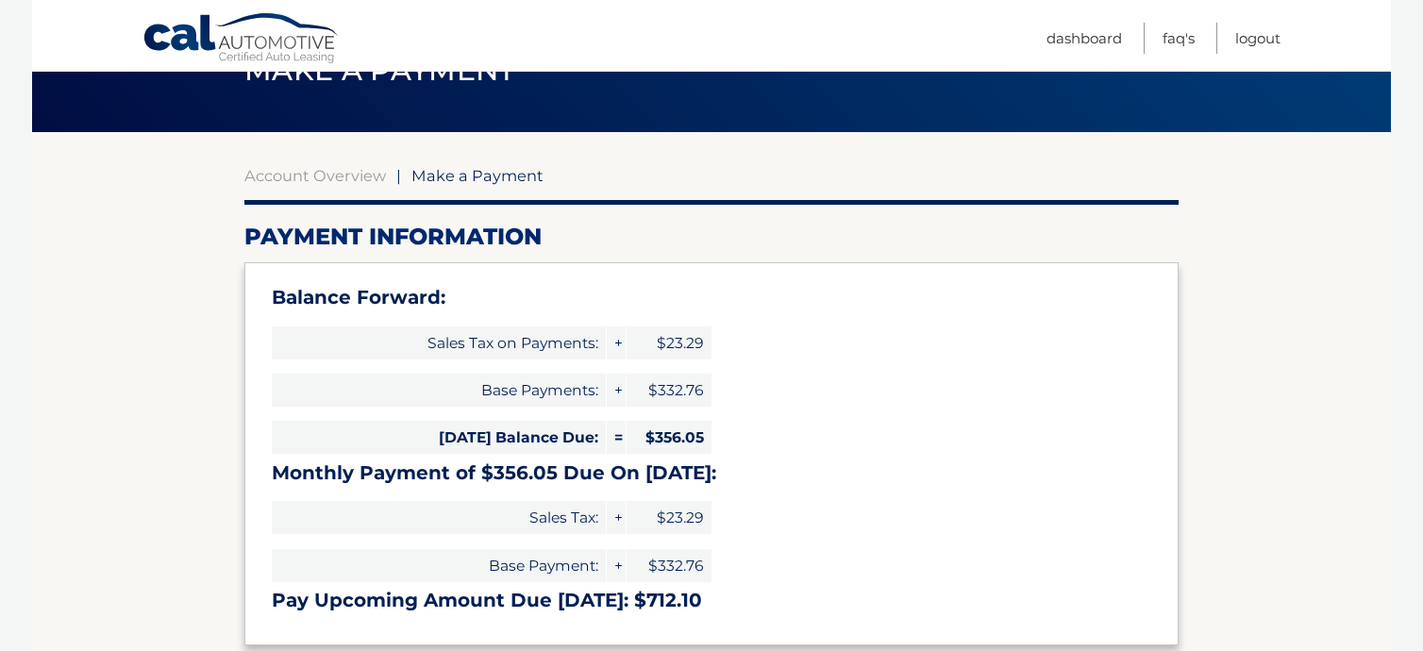
scroll to position [283, 0]
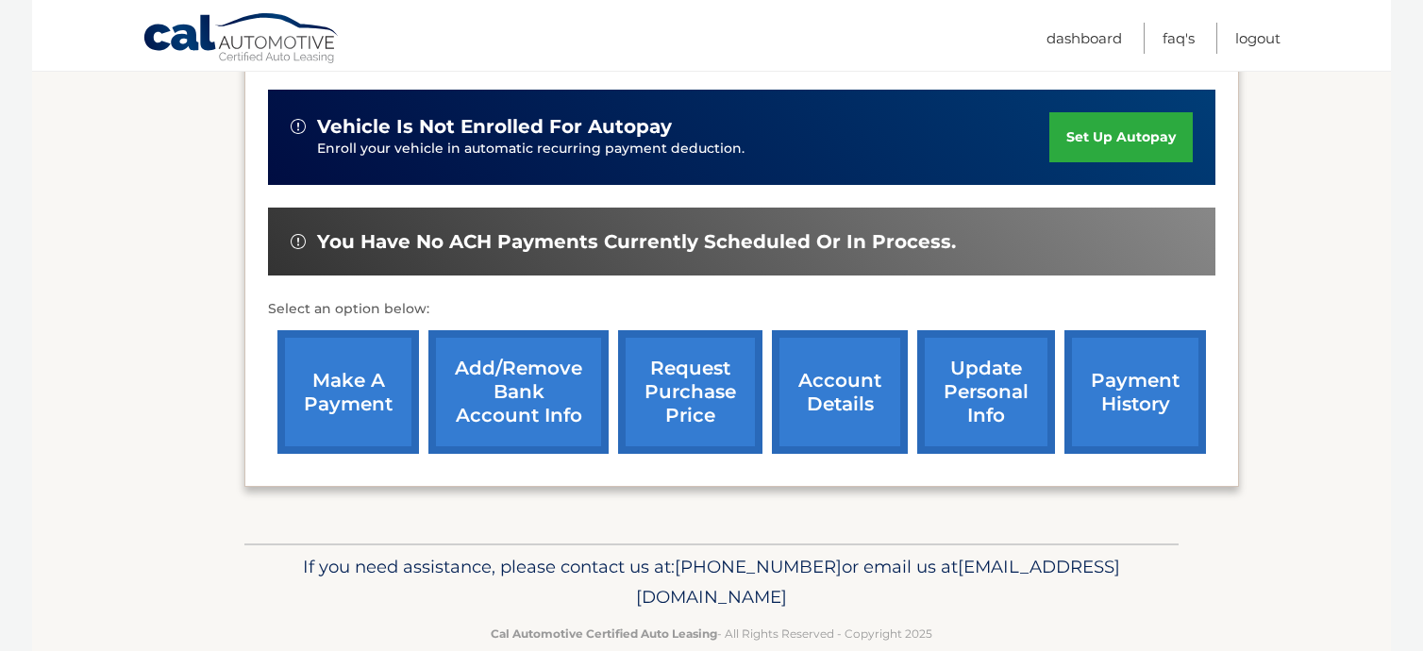
scroll to position [491, 0]
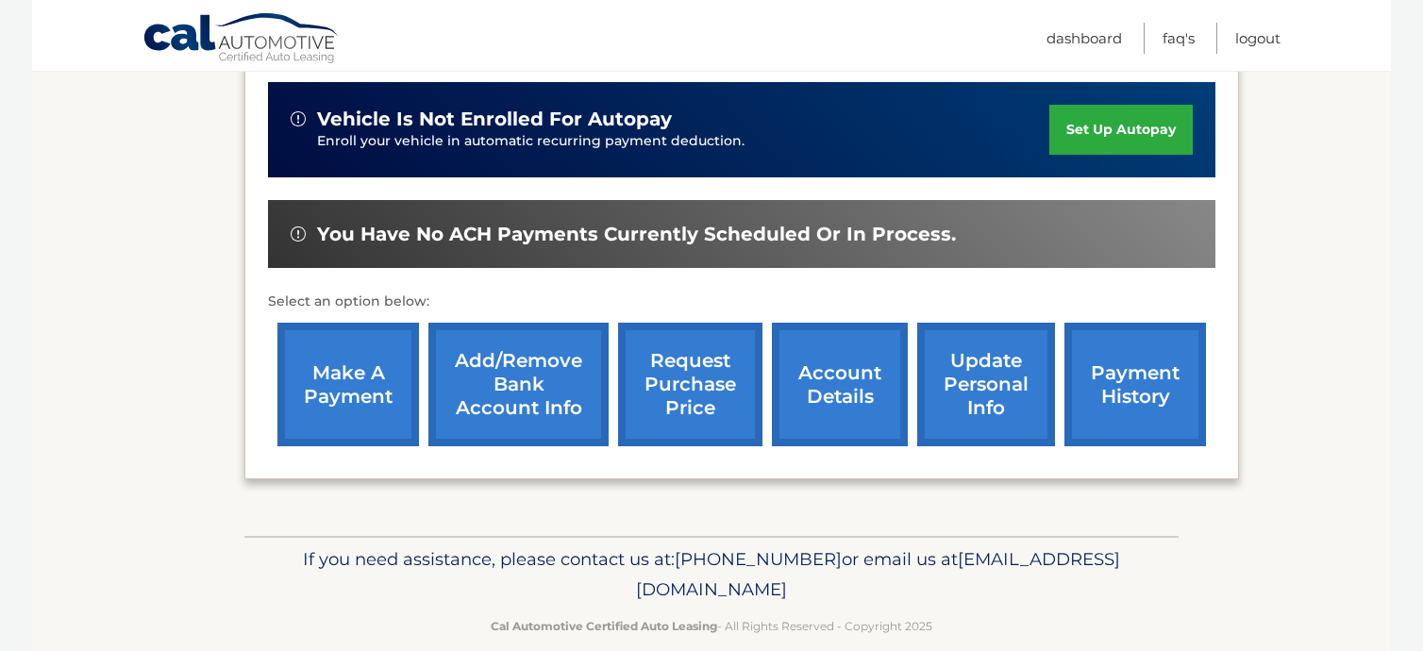
click at [335, 343] on link "make a payment" at bounding box center [348, 385] width 142 height 124
click at [1132, 105] on link "set up autopay" at bounding box center [1120, 130] width 143 height 50
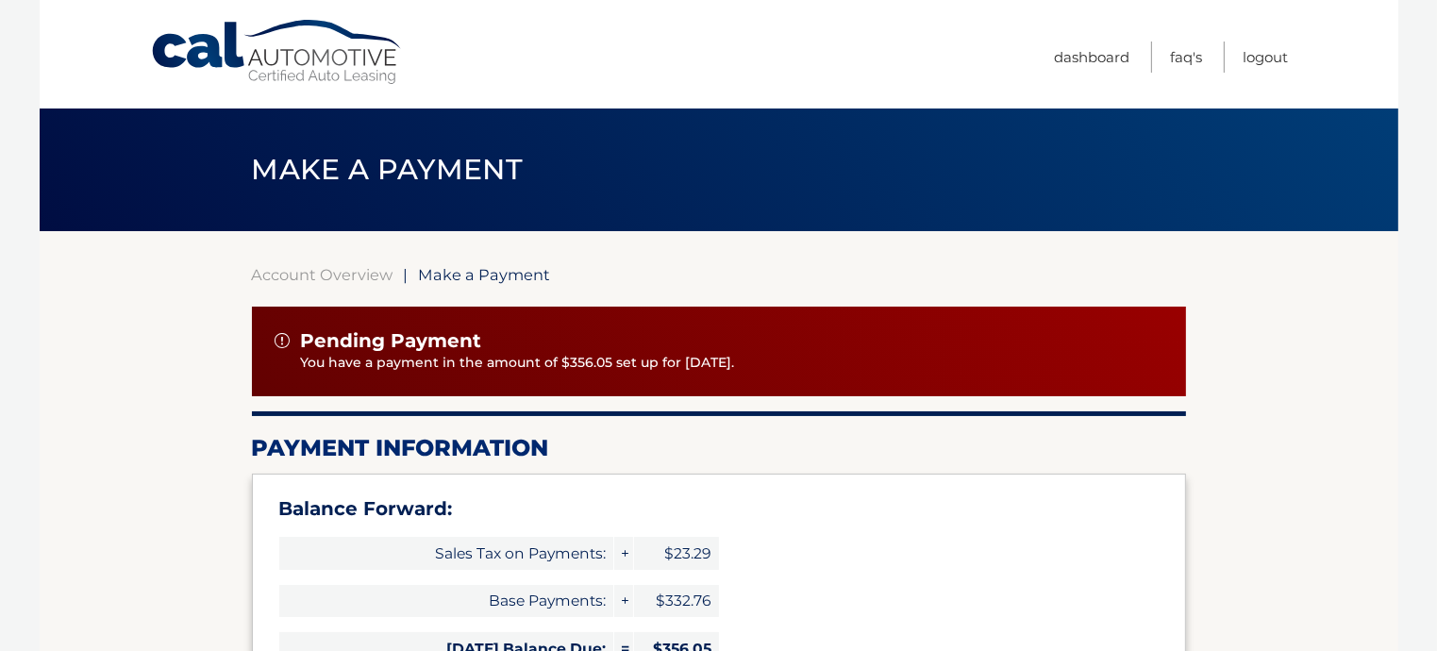
select select "ODQ1NjRhNWMtYWU0Ni00ZTc4LWE5ZDQtODYwNzFhNzVhZDBj"
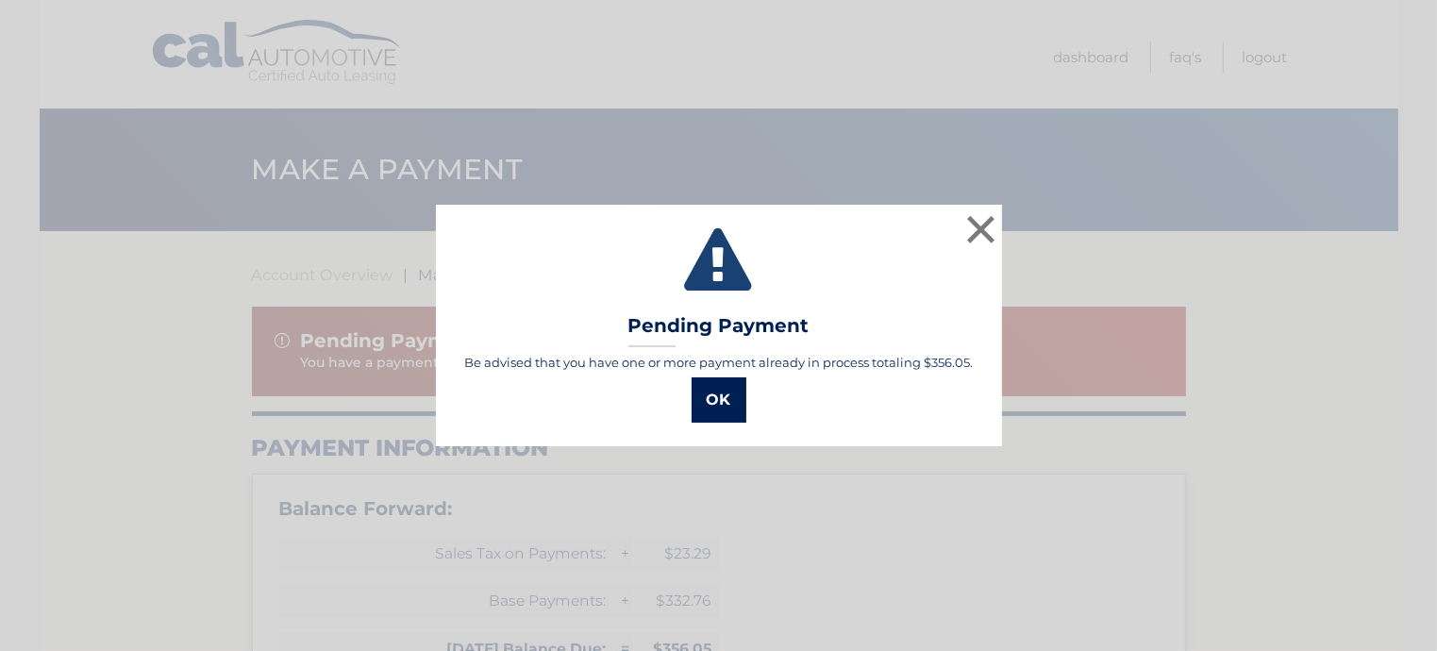
click at [720, 391] on button "OK" at bounding box center [719, 399] width 55 height 45
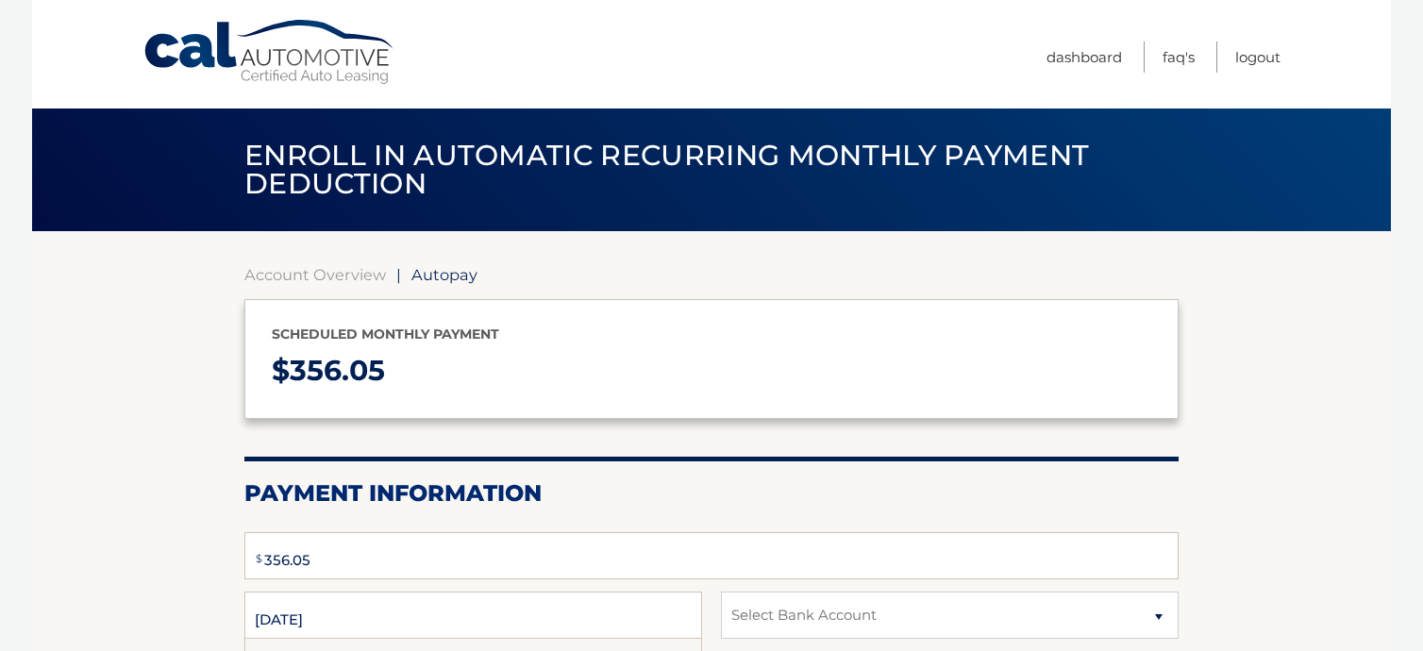
select select "ODQ1NjRhNWMtYWU0Ni00ZTc4LWE5ZDQtODYwNzFhNzVhZDBj"
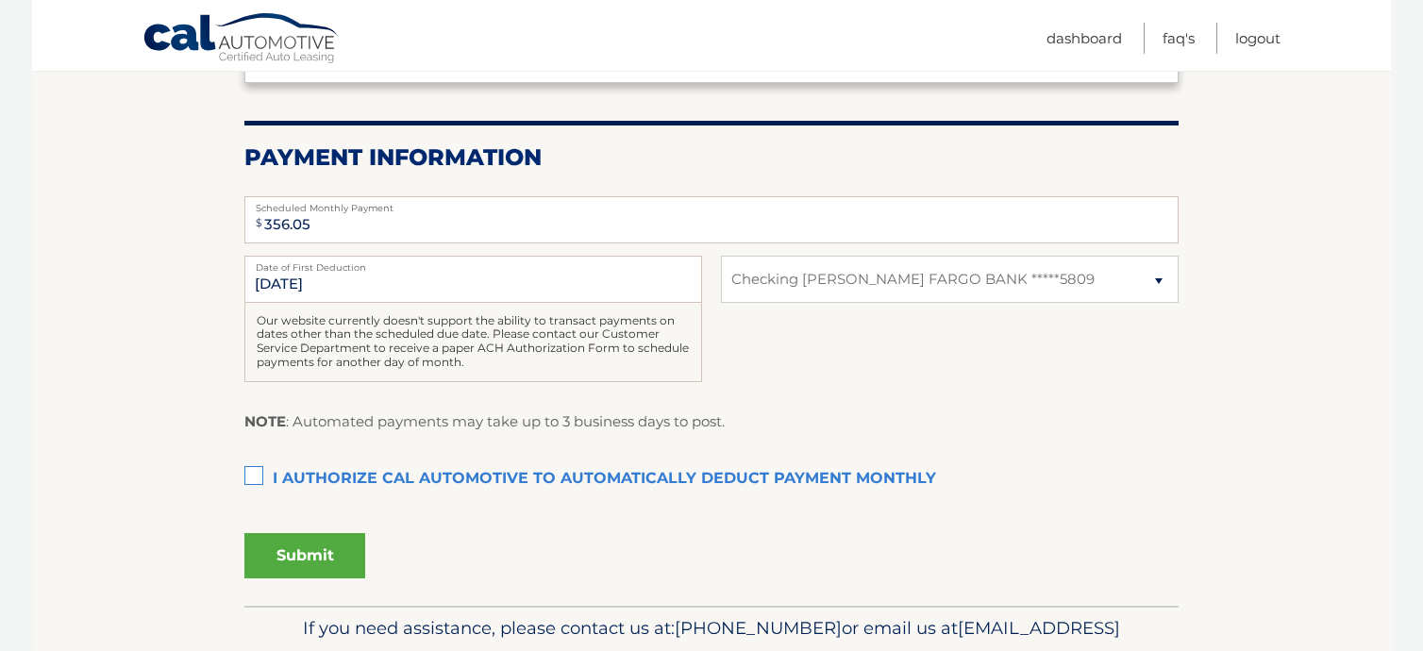
scroll to position [377, 0]
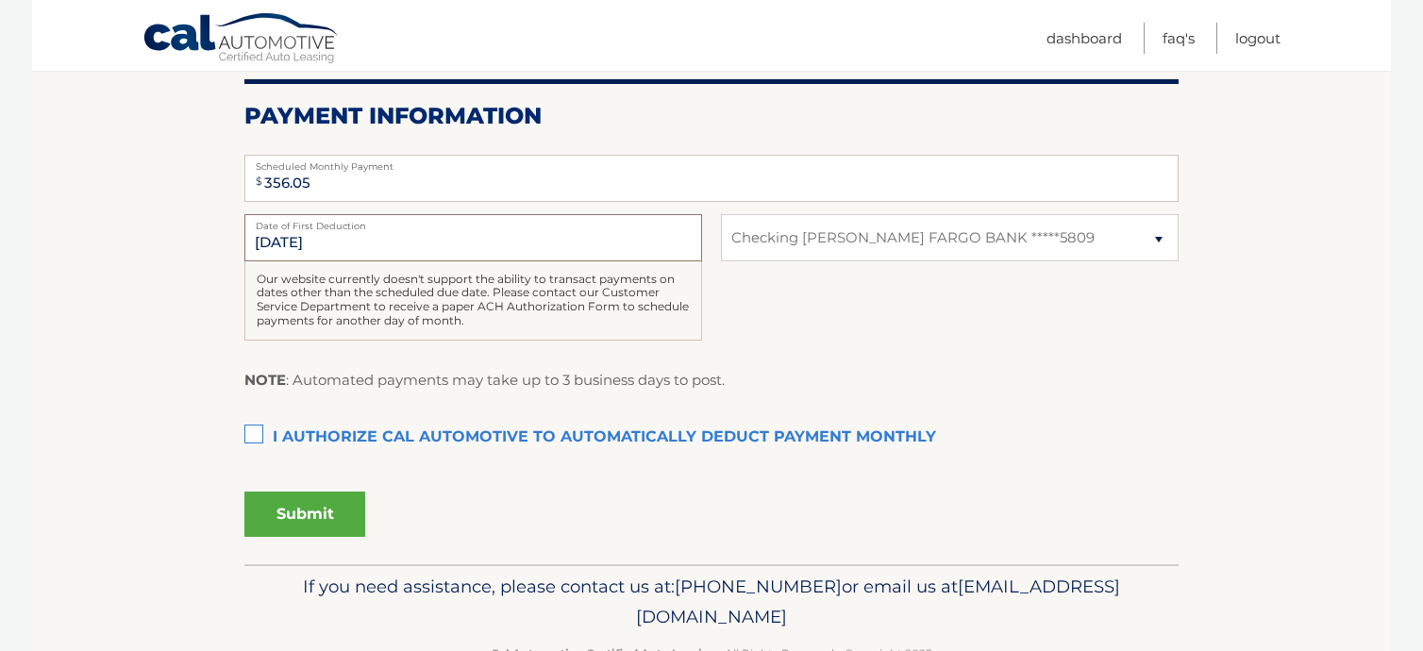
click at [273, 241] on input "11/13/2025" at bounding box center [473, 237] width 458 height 47
click at [414, 251] on input "11/13/2025" at bounding box center [473, 237] width 458 height 47
drag, startPoint x: 347, startPoint y: 245, endPoint x: 230, endPoint y: 260, distance: 118.0
click at [230, 260] on section "Account Overview | Autopay Scheduled monthly payment $ 356.05 Payment Informati…" at bounding box center [711, 209] width 1359 height 711
drag, startPoint x: 220, startPoint y: 244, endPoint x: 276, endPoint y: 282, distance: 67.3
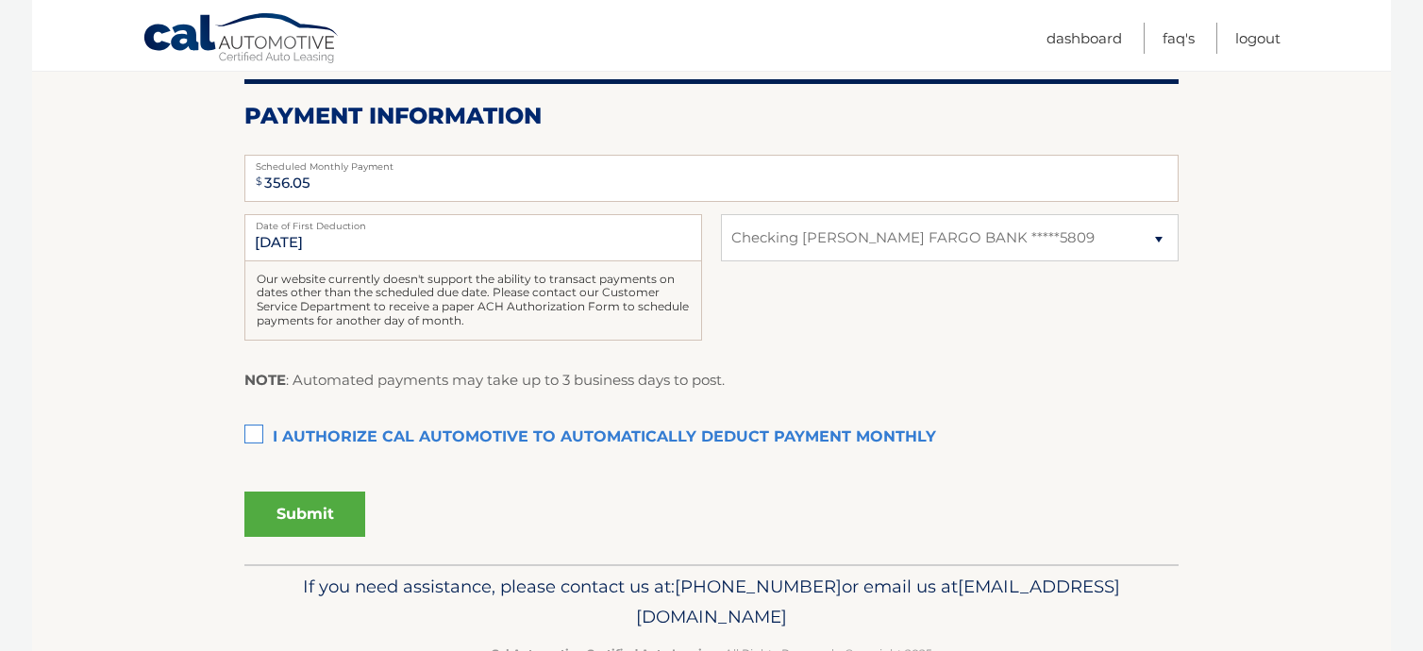
click at [221, 244] on section "Account Overview | Autopay Scheduled monthly payment $ 356.05 Payment Informati…" at bounding box center [711, 209] width 1359 height 711
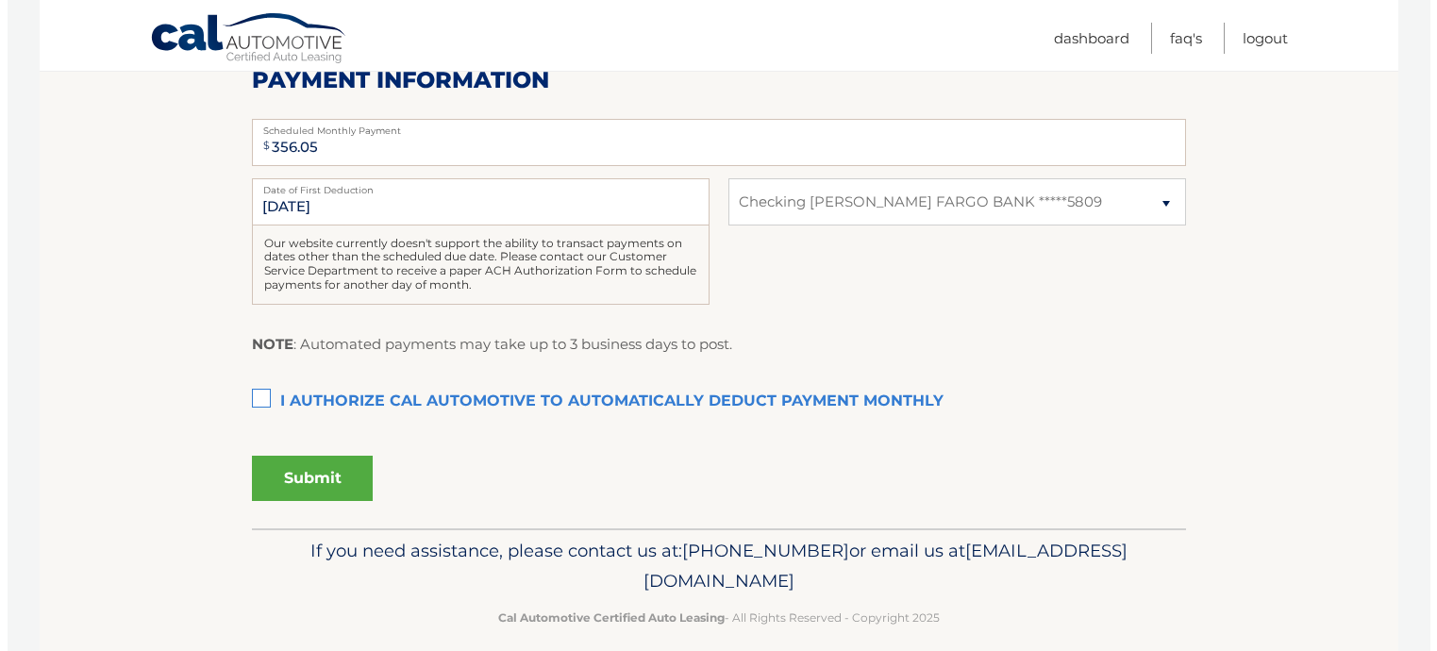
scroll to position [432, 0]
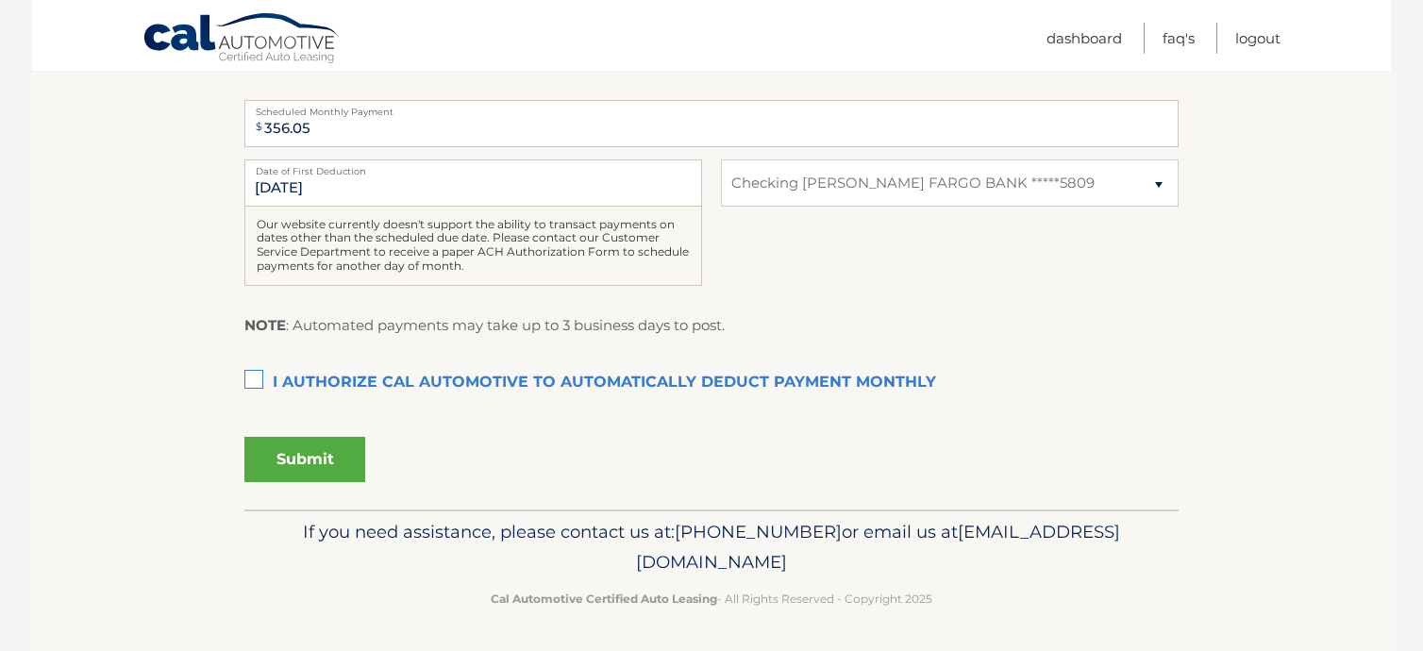
click at [254, 377] on label "I authorize cal automotive to automatically deduct payment monthly This checkbo…" at bounding box center [711, 383] width 934 height 38
click at [0, 0] on input "I authorize cal automotive to automatically deduct payment monthly This checkbo…" at bounding box center [0, 0] width 0 height 0
click at [303, 449] on button "Submit" at bounding box center [304, 459] width 121 height 45
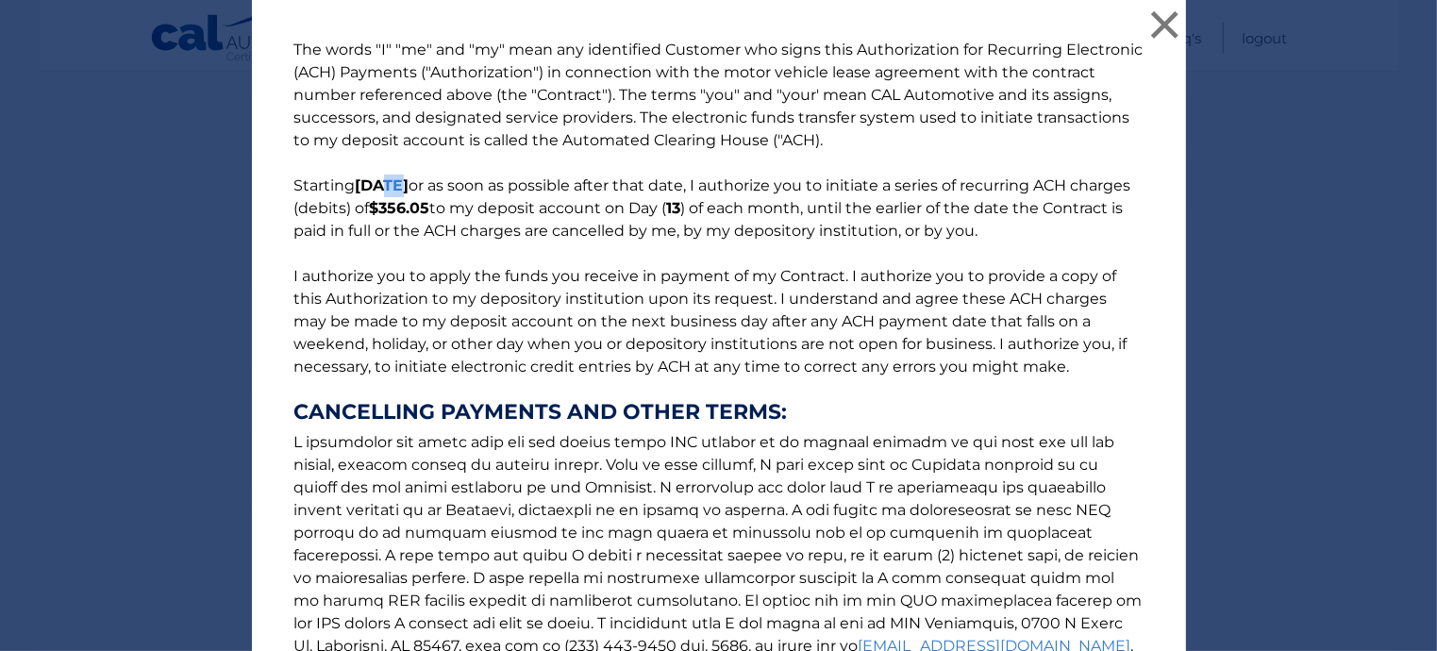
drag, startPoint x: 386, startPoint y: 185, endPoint x: 372, endPoint y: 187, distance: 14.3
click at [372, 187] on b "11/13/2025" at bounding box center [383, 185] width 54 height 18
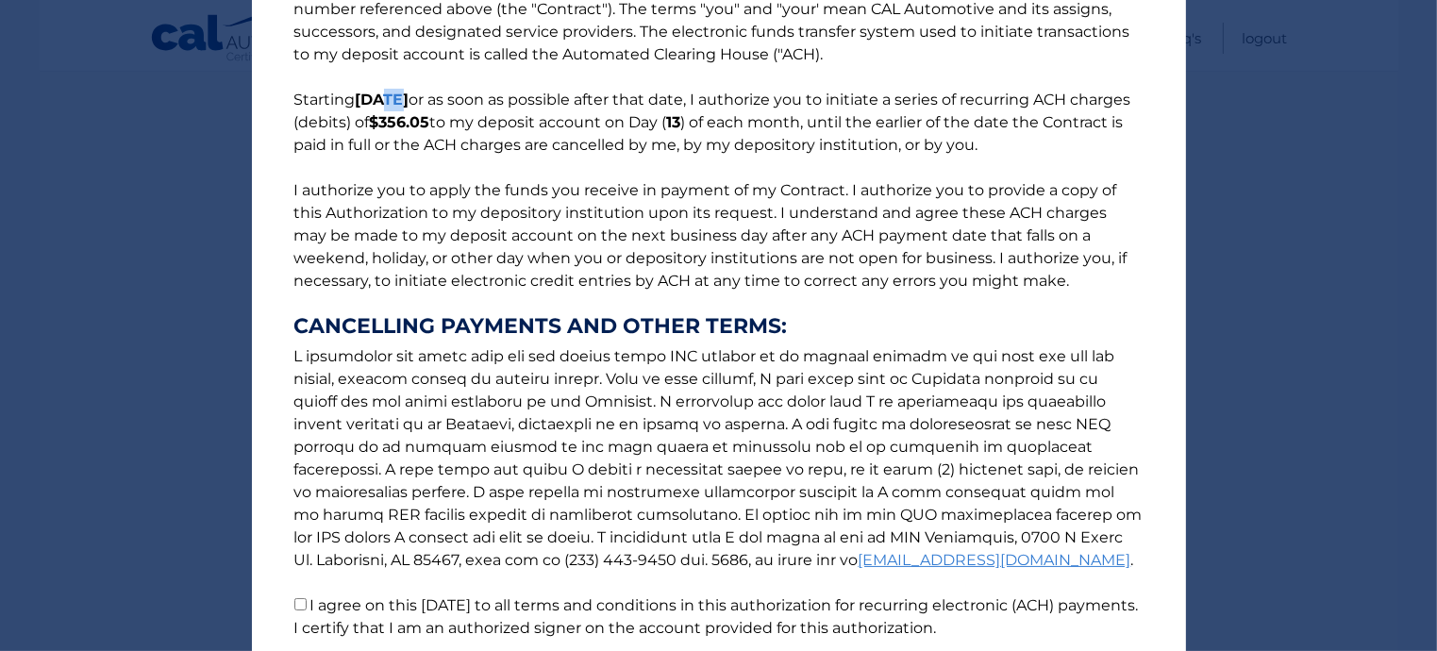
scroll to position [241, 0]
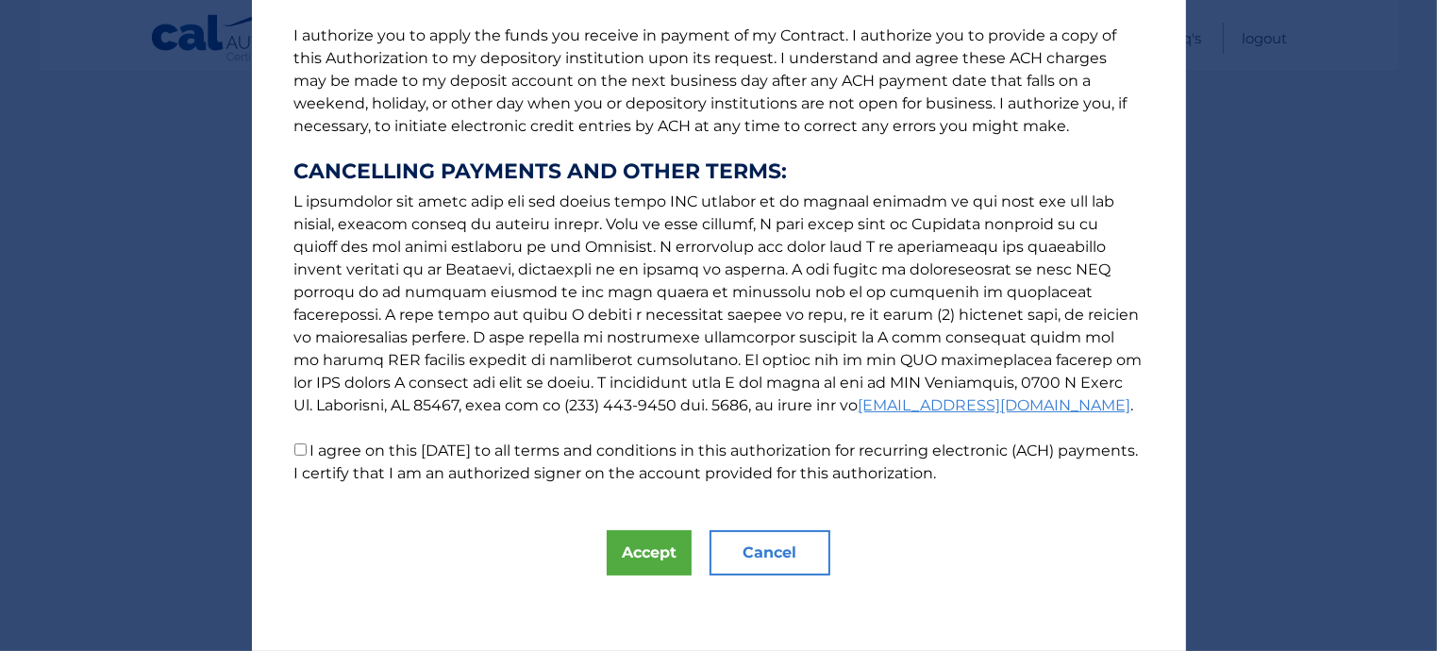
click at [294, 448] on input "I agree on this [DATE] to all terms and conditions in this authorization for re…" at bounding box center [300, 450] width 12 height 12
checkbox input "true"
click at [642, 543] on button "Accept" at bounding box center [649, 552] width 85 height 45
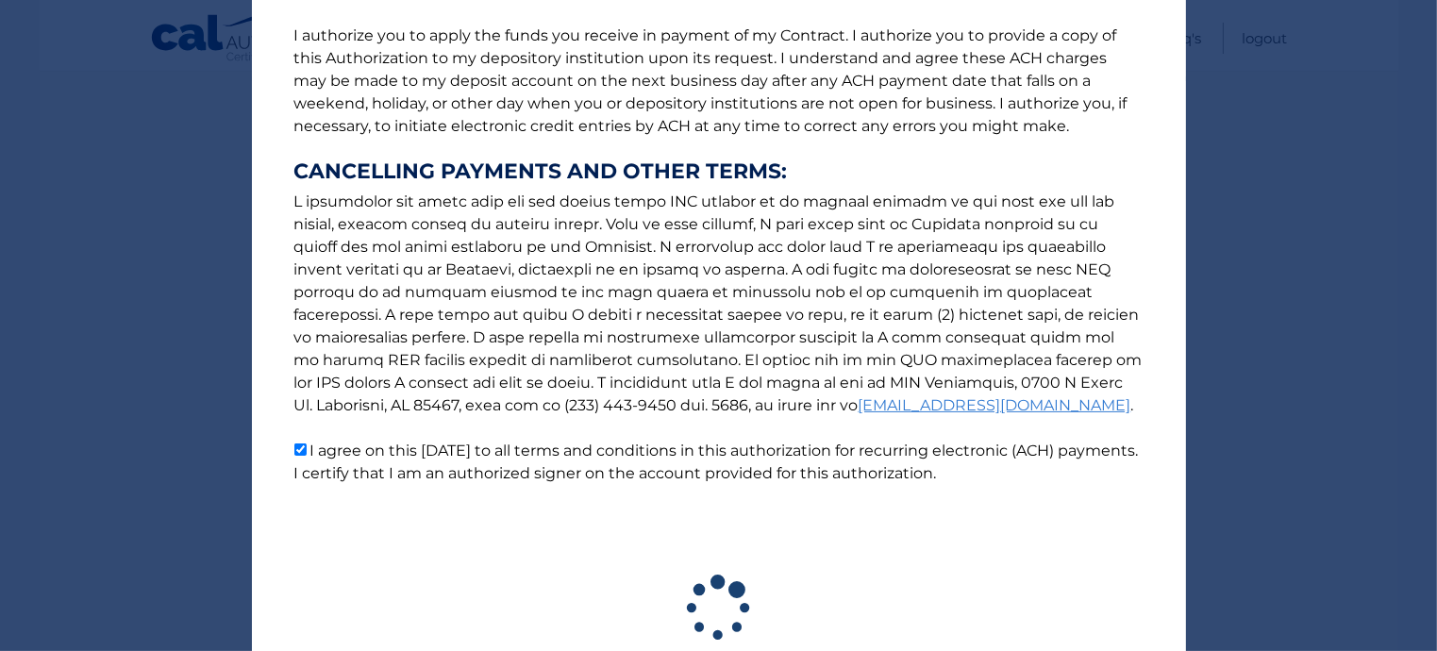
scroll to position [379, 0]
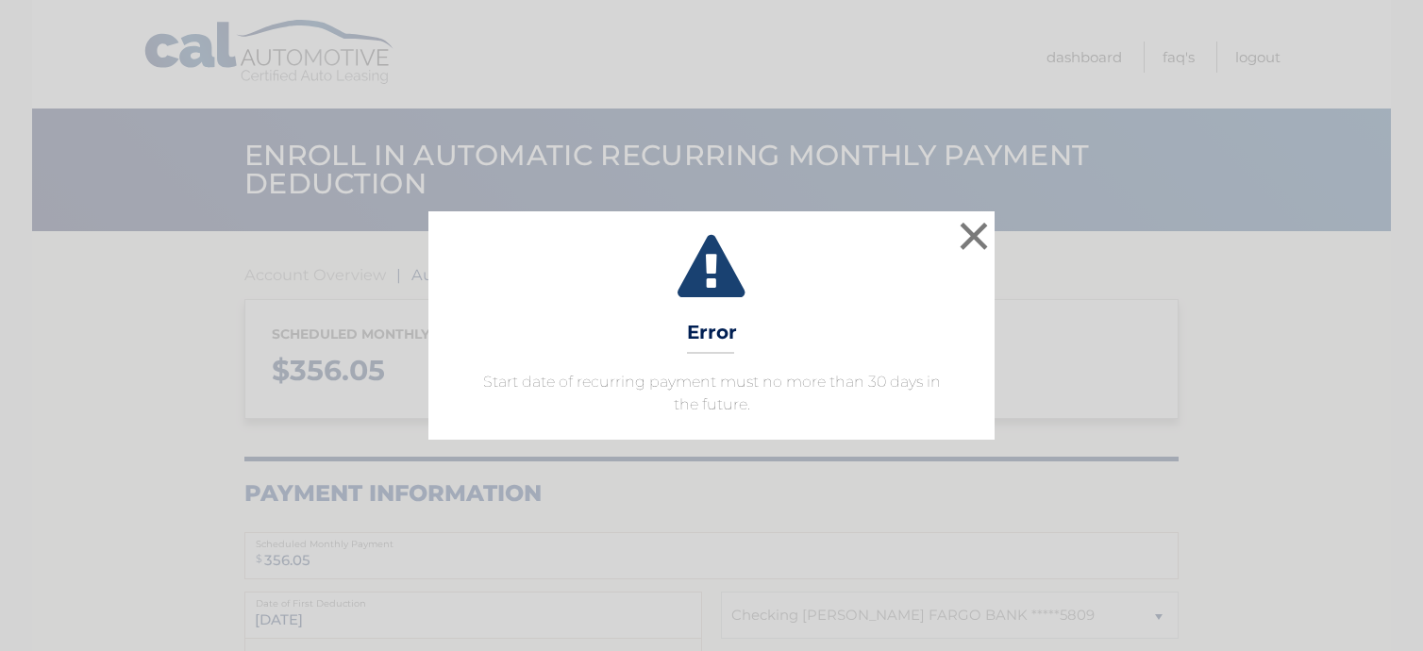
select select "ODQ1NjRhNWMtYWU0Ni00ZTc4LWE5ZDQtODYwNzFhNzVhZDBj"
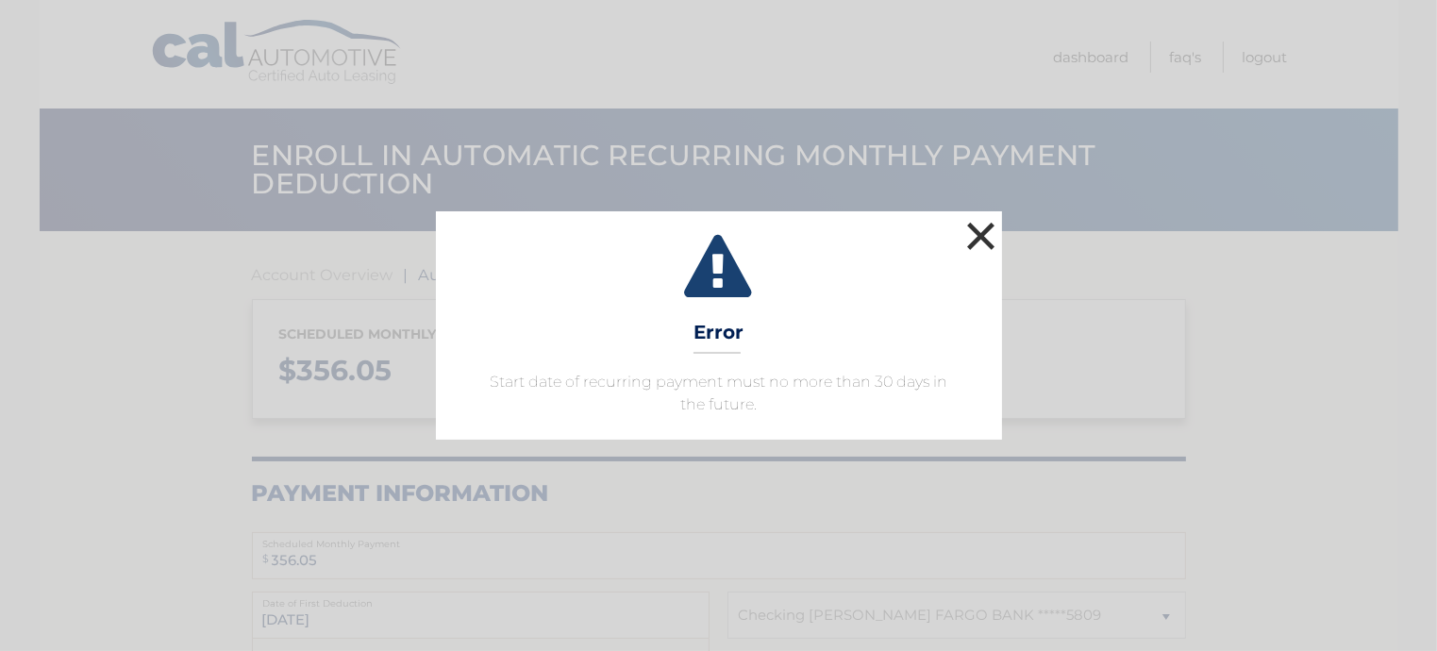
click at [976, 218] on button "×" at bounding box center [982, 236] width 38 height 38
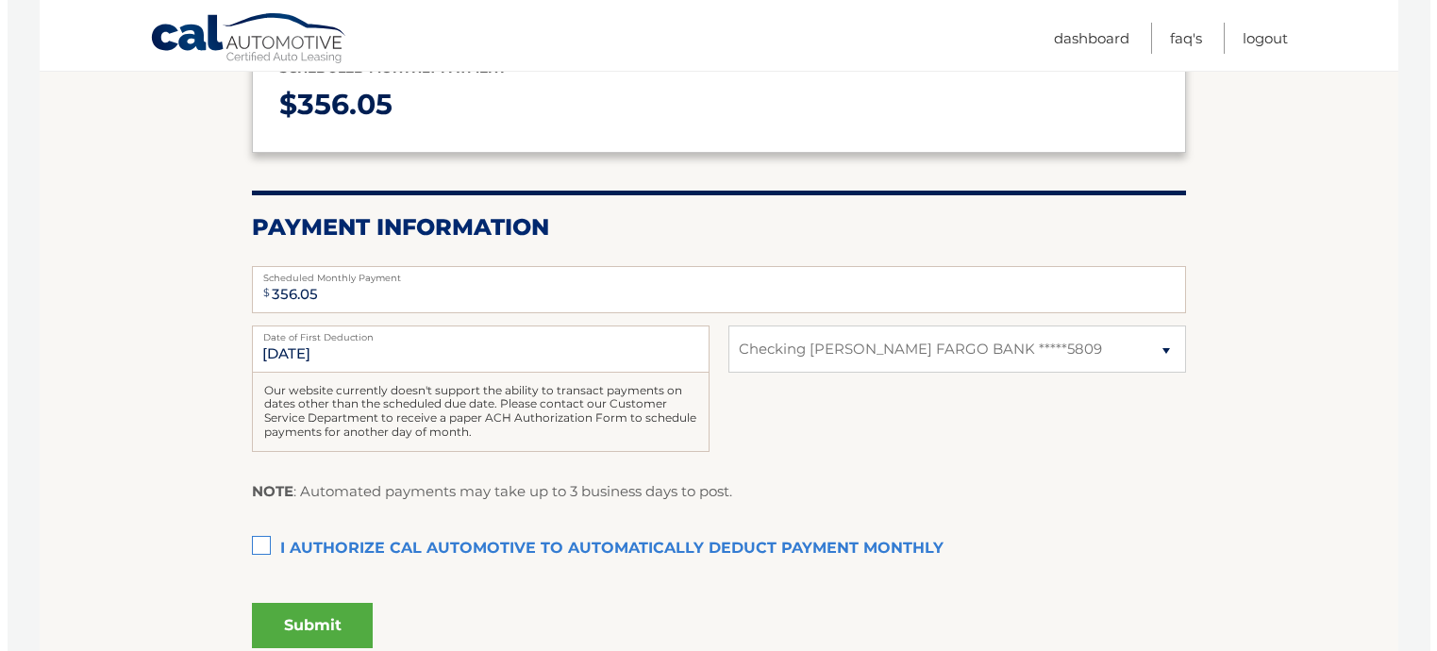
scroll to position [377, 0]
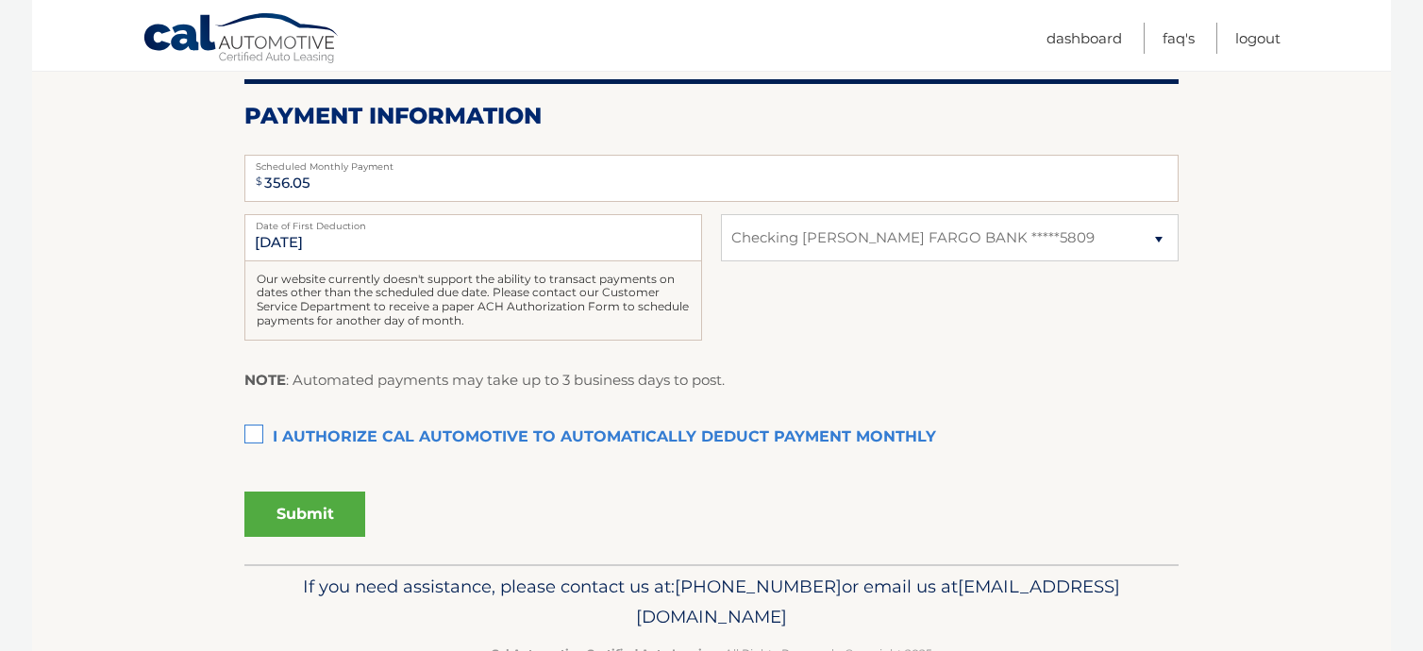
click at [296, 507] on button "Submit" at bounding box center [304, 514] width 121 height 45
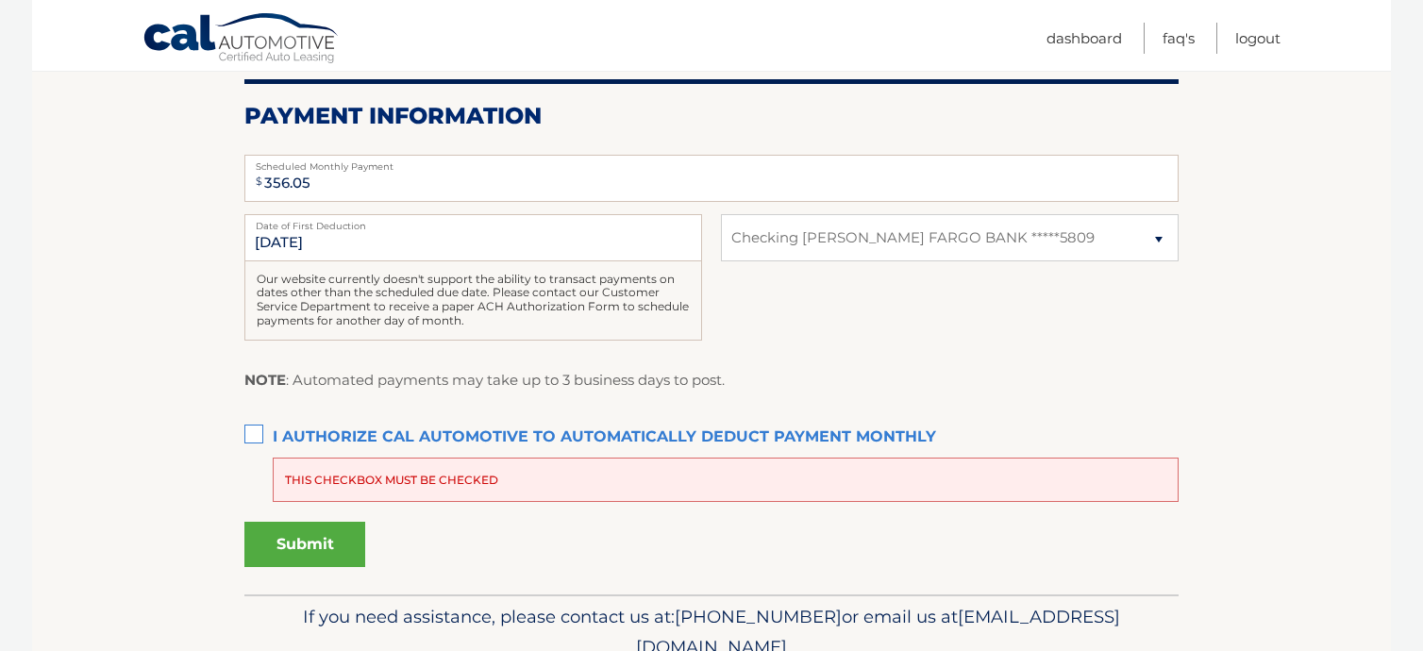
click at [258, 425] on label "I authorize cal automotive to automatically deduct payment monthly This checkbo…" at bounding box center [711, 438] width 934 height 38
click at [0, 0] on input "I authorize cal automotive to automatically deduct payment monthly This checkbo…" at bounding box center [0, 0] width 0 height 0
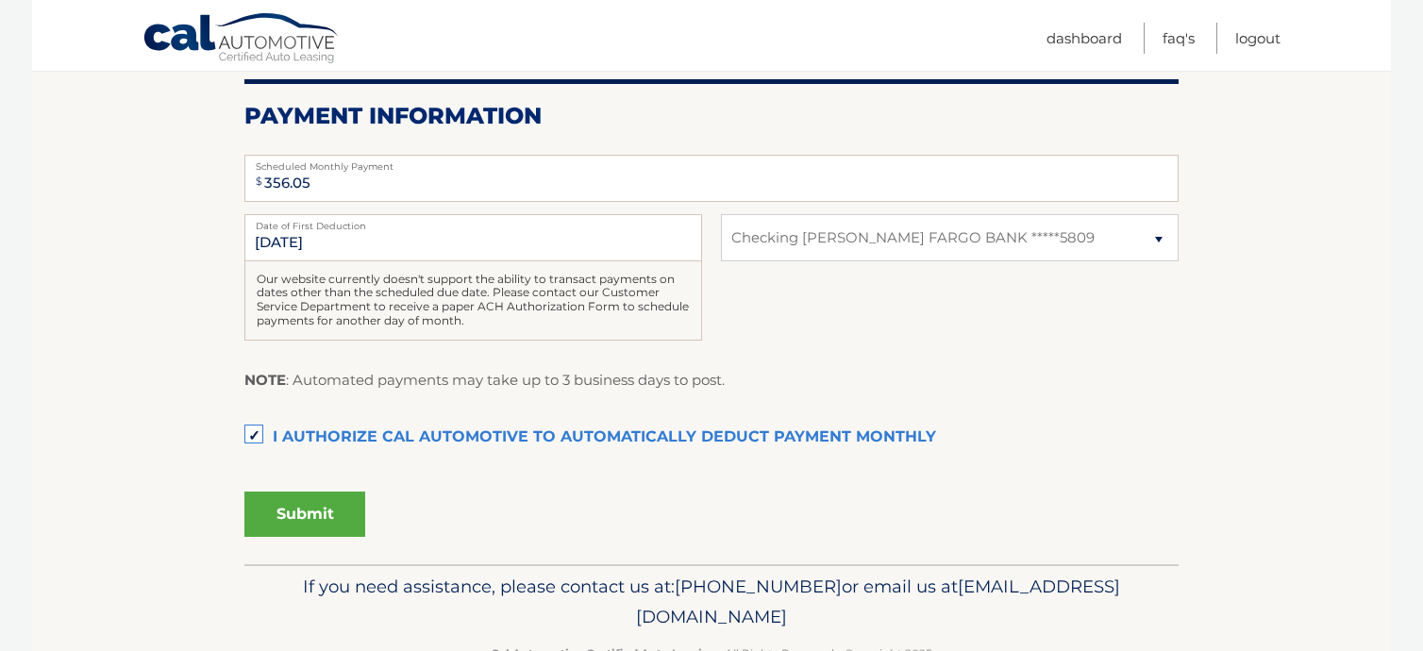
click at [300, 506] on button "Submit" at bounding box center [304, 514] width 121 height 45
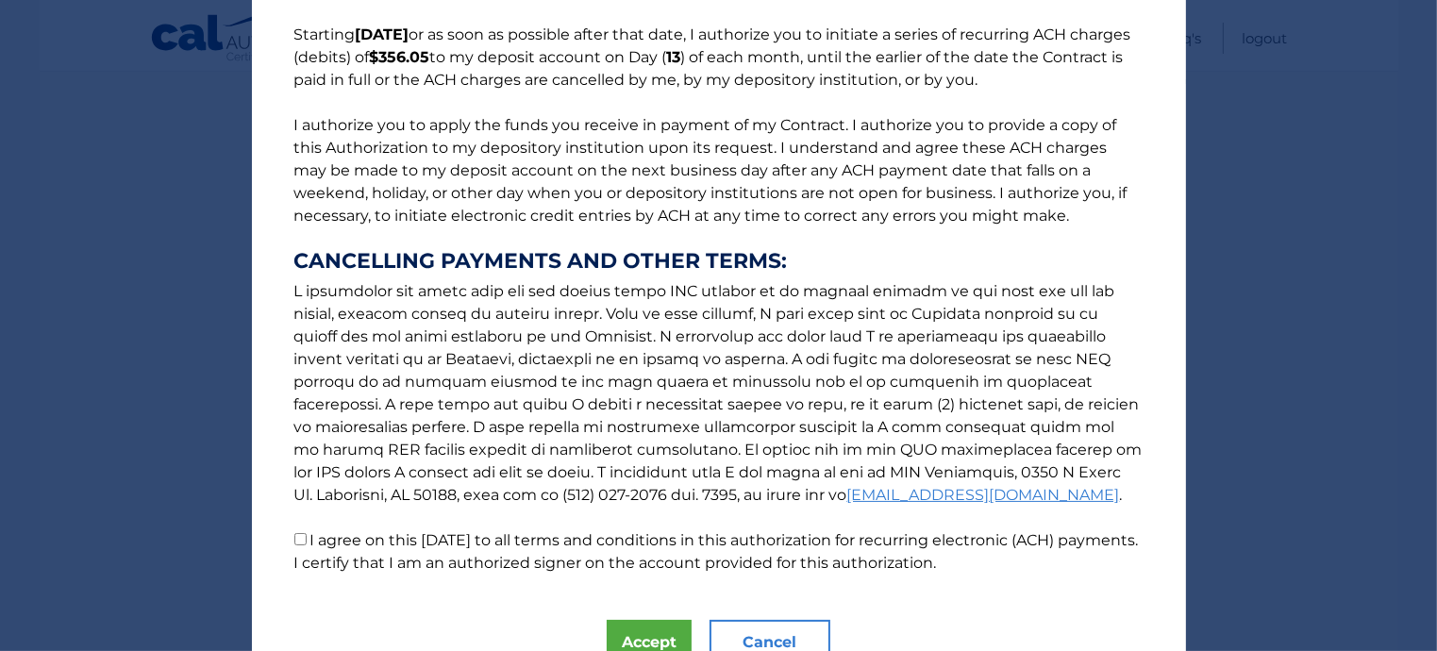
scroll to position [189, 0]
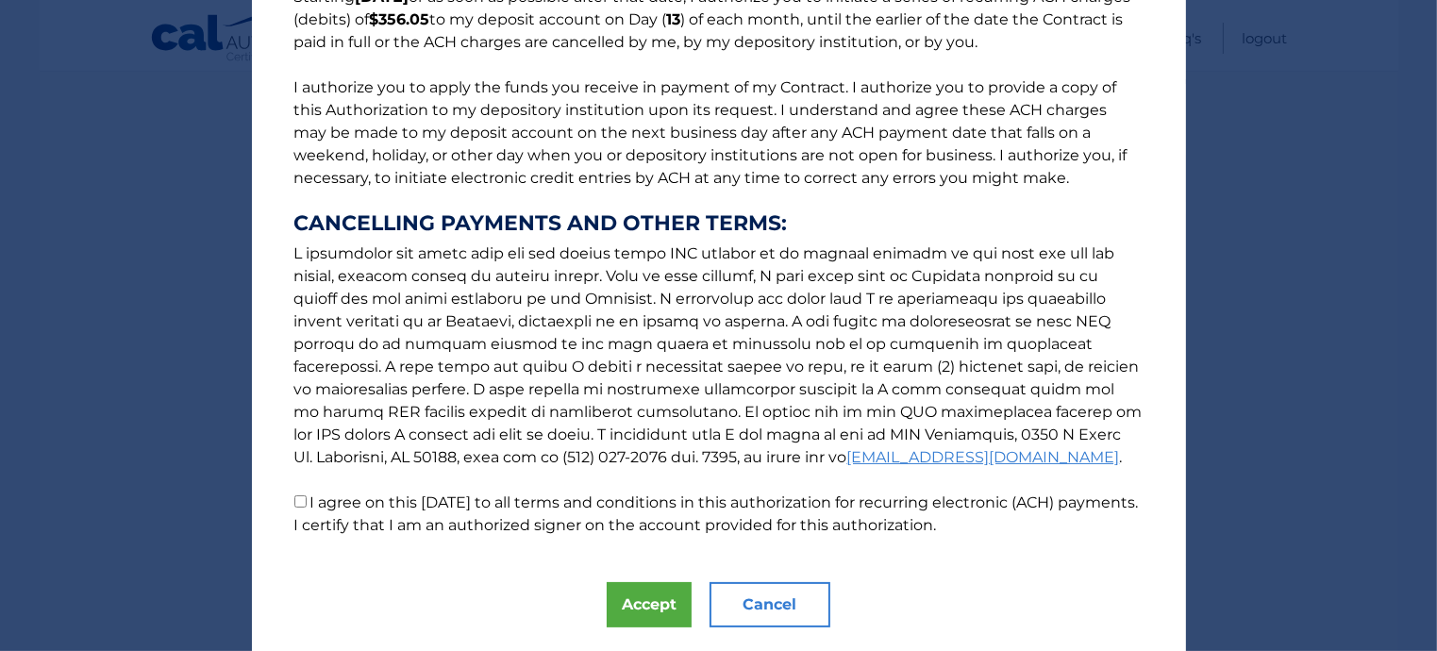
click at [294, 501] on input "I agree on this [DATE] to all terms and conditions in this authorization for re…" at bounding box center [300, 501] width 12 height 12
checkbox input "true"
click at [847, 451] on link "[EMAIL_ADDRESS][DOMAIN_NAME]" at bounding box center [983, 457] width 273 height 18
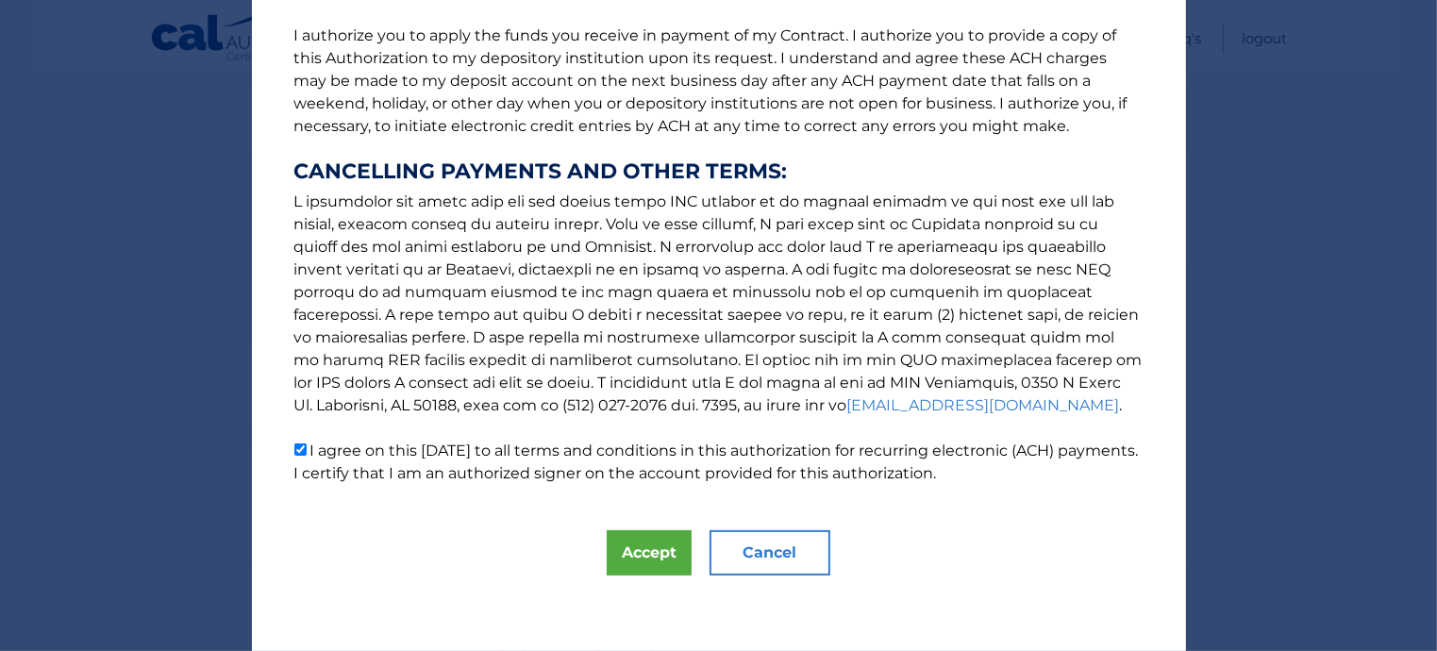
click at [847, 403] on link "[EMAIL_ADDRESS][DOMAIN_NAME]" at bounding box center [983, 405] width 273 height 18
click at [847, 400] on link "[EMAIL_ADDRESS][DOMAIN_NAME]" at bounding box center [983, 405] width 273 height 18
click at [847, 403] on link "[EMAIL_ADDRESS][DOMAIN_NAME]" at bounding box center [983, 405] width 273 height 18
click at [636, 543] on button "Accept" at bounding box center [649, 552] width 85 height 45
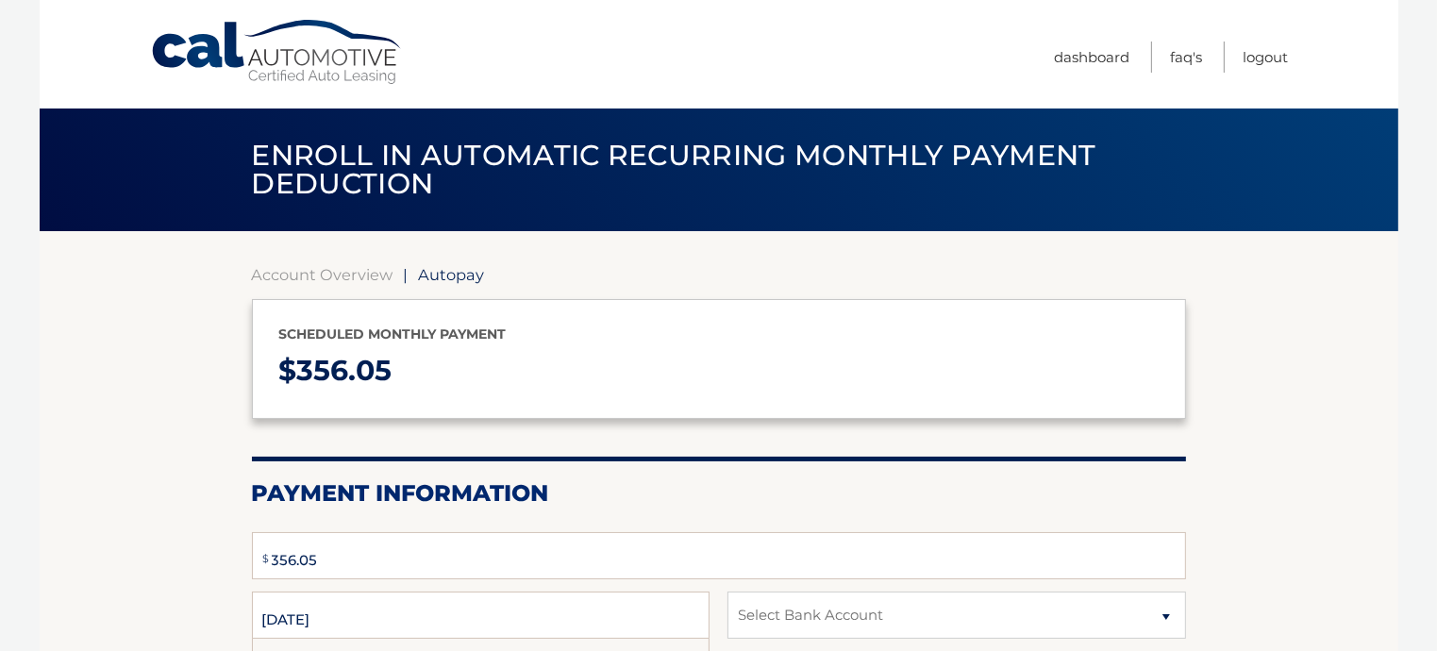
select select "ODQ1NjRhNWMtYWU0Ni00ZTc4LWE5ZDQtODYwNzFhNzVhZDBj"
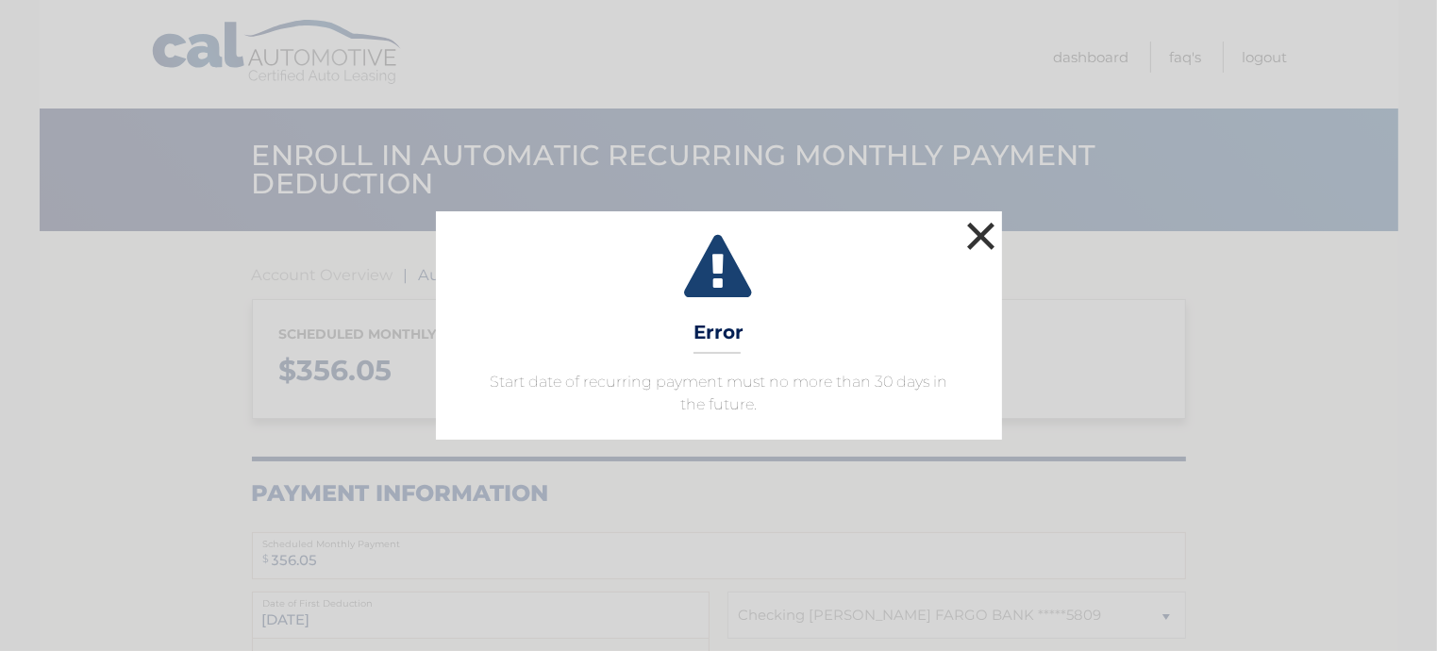
click at [979, 222] on button "×" at bounding box center [982, 236] width 38 height 38
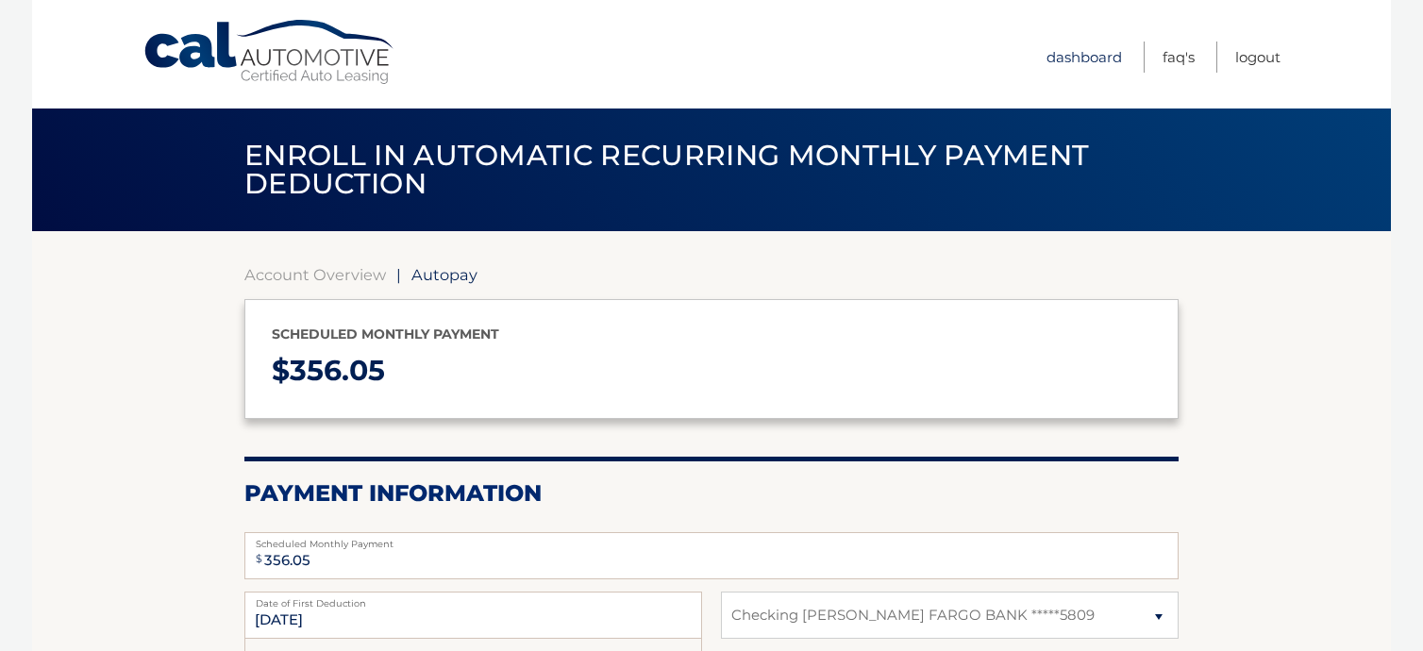
click at [1078, 57] on link "Dashboard" at bounding box center [1083, 57] width 75 height 31
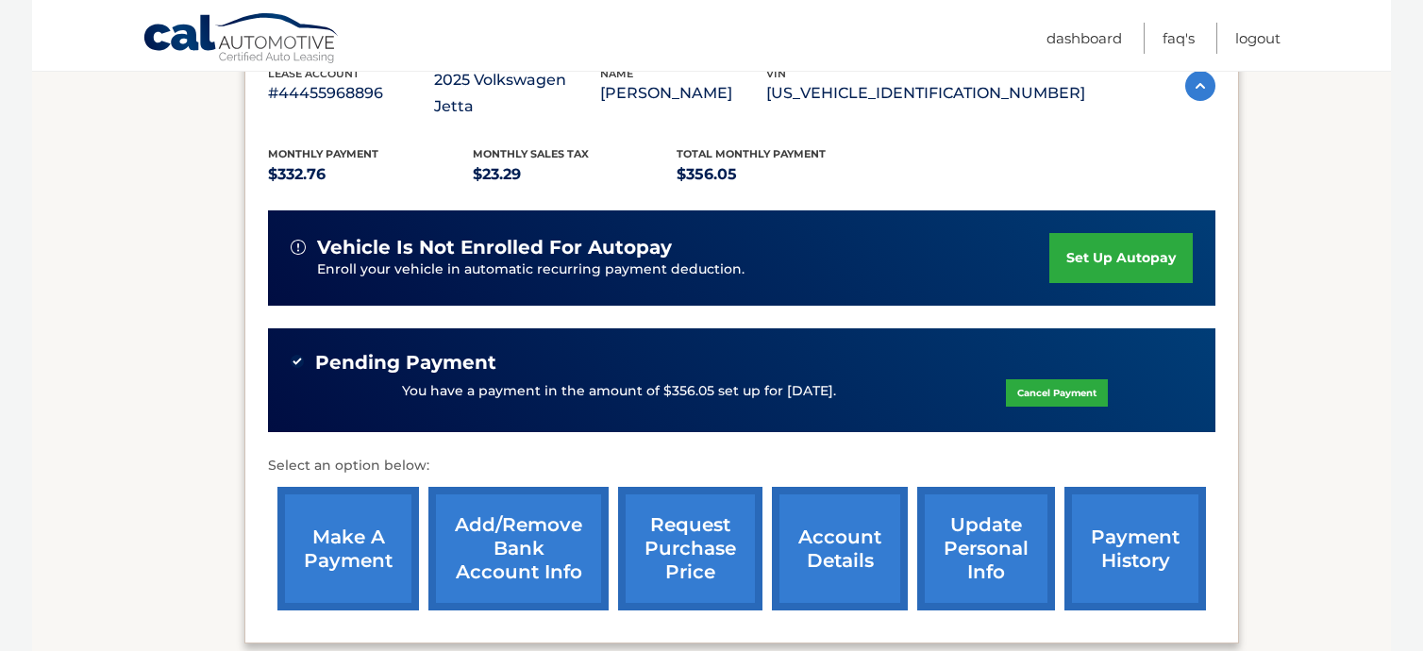
scroll to position [472, 0]
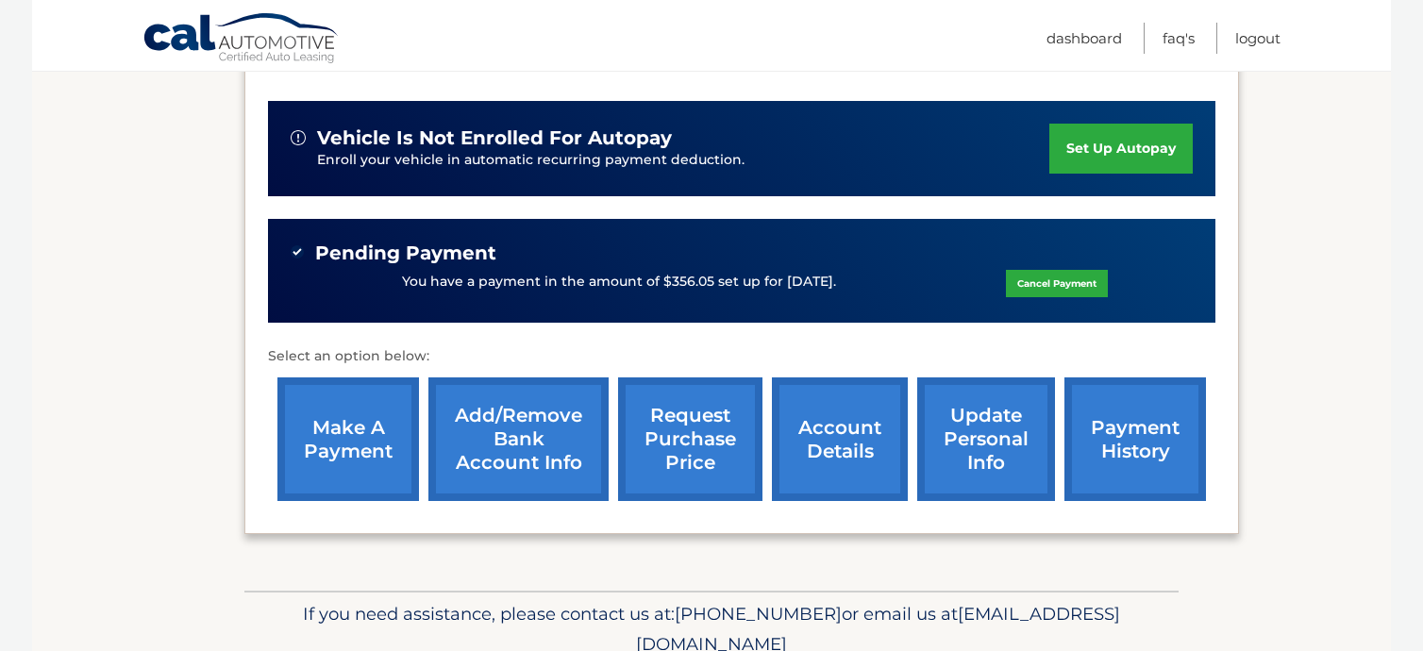
click at [1098, 124] on link "set up autopay" at bounding box center [1120, 149] width 143 height 50
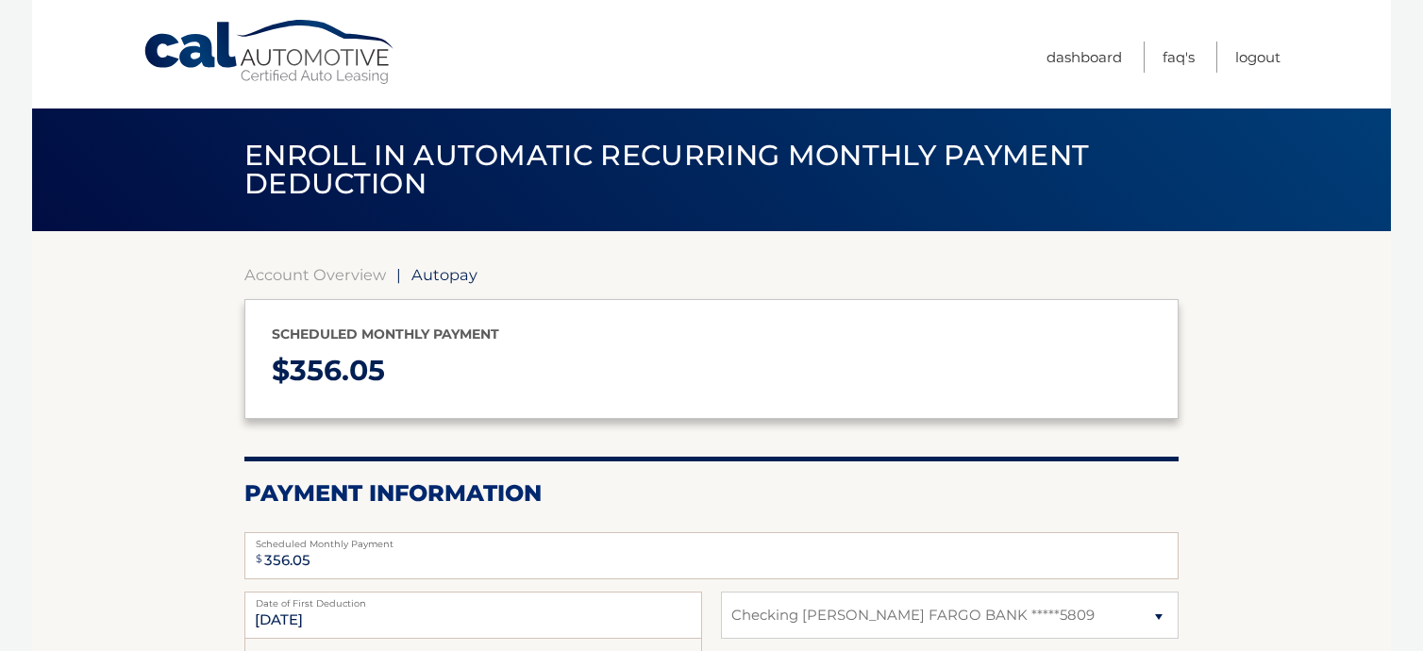
select select "ODQ1NjRhNWMtYWU0Ni00ZTc4LWE5ZDQtODYwNzFhNzVhZDBj"
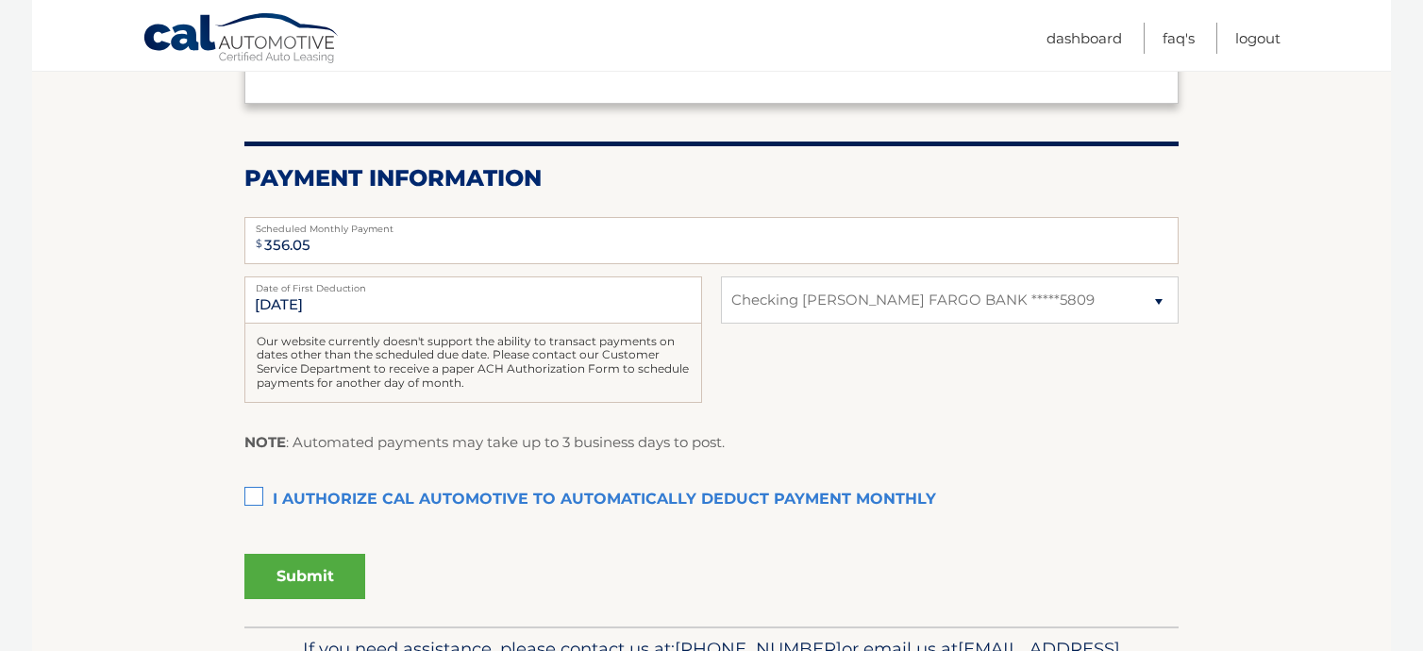
scroll to position [377, 0]
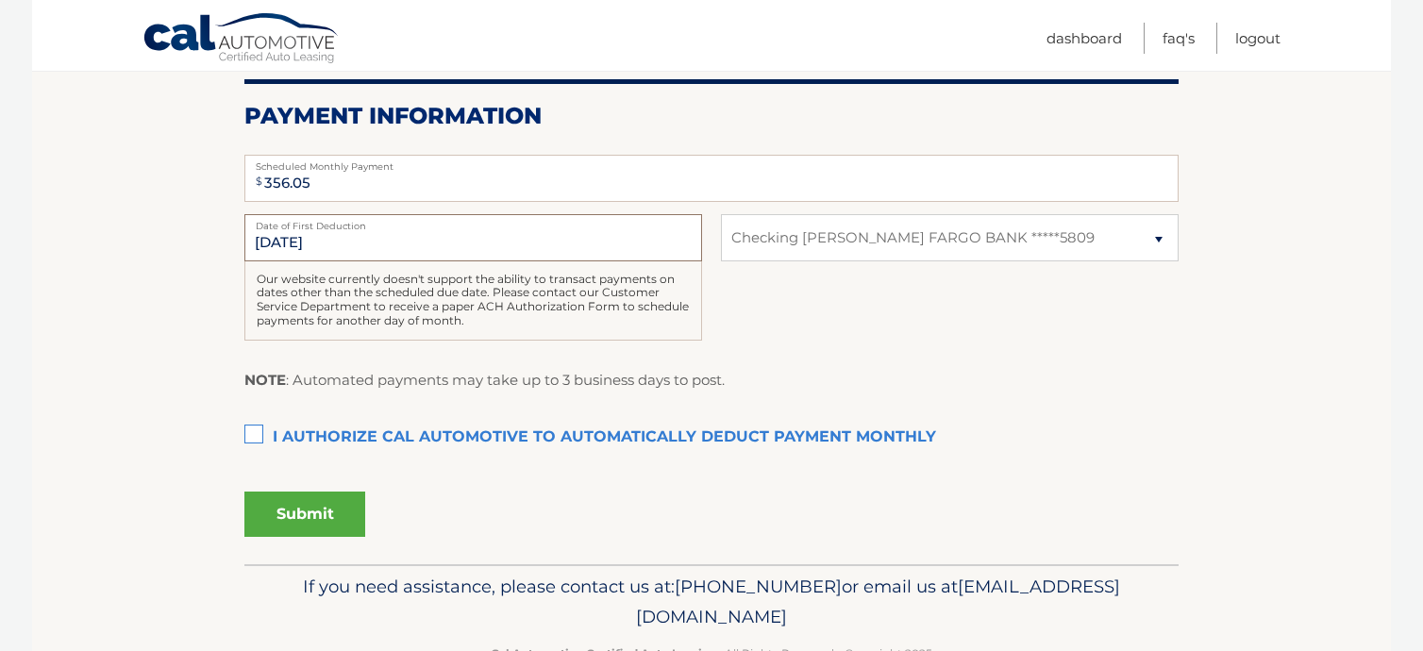
drag, startPoint x: 350, startPoint y: 244, endPoint x: 230, endPoint y: 267, distance: 122.0
click at [230, 267] on section "Account Overview | Autopay Scheduled monthly payment $ 356.05 Payment Informati…" at bounding box center [711, 209] width 1359 height 711
click at [434, 215] on label "Date of First Deduction" at bounding box center [473, 221] width 458 height 15
click at [434, 215] on input "[DATE]" at bounding box center [473, 237] width 458 height 47
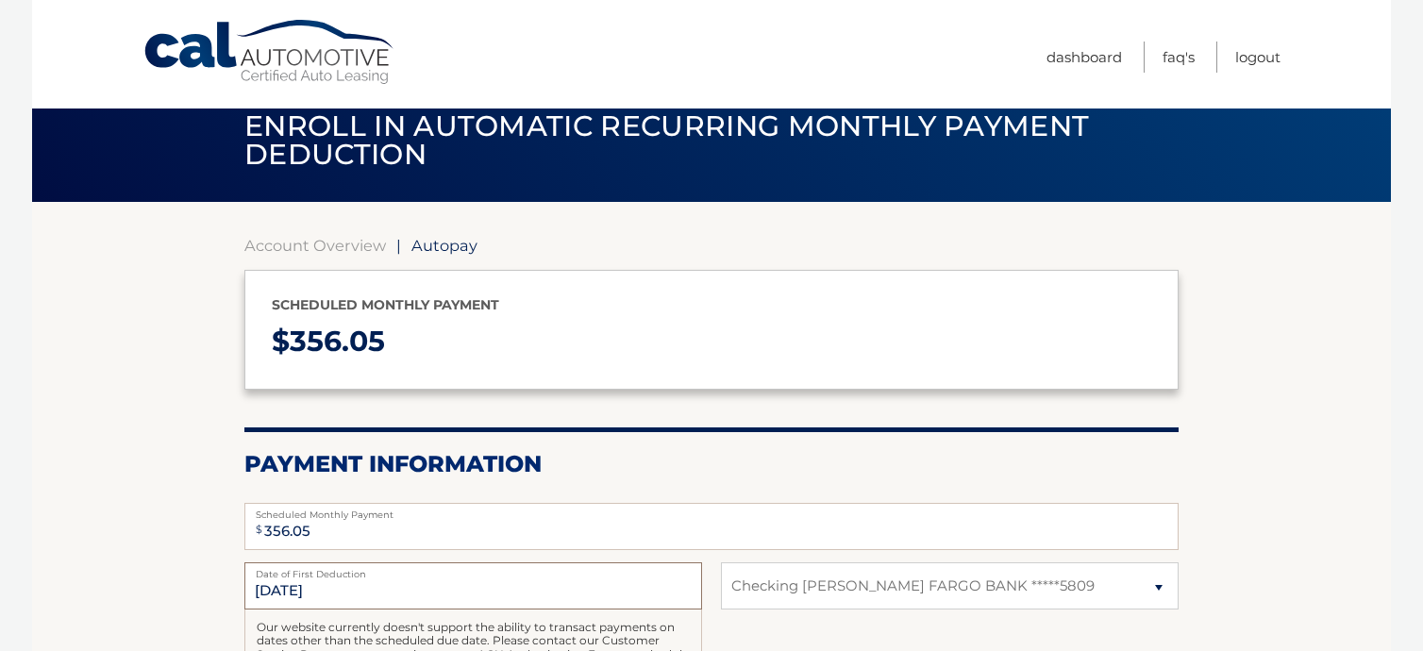
scroll to position [0, 0]
